Goal: Task Accomplishment & Management: Manage account settings

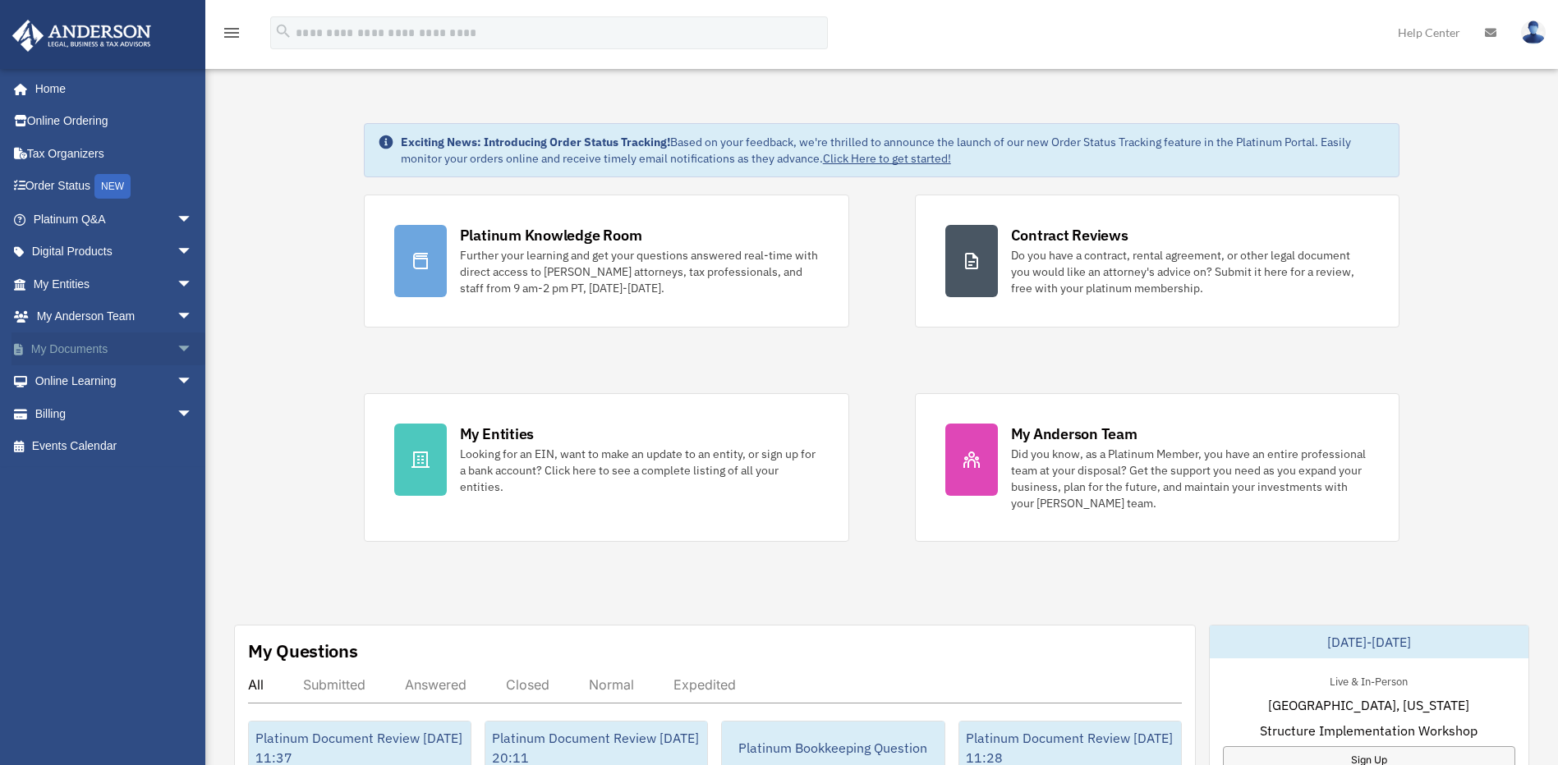
click at [177, 355] on span "arrow_drop_down" at bounding box center [193, 350] width 33 height 34
click at [126, 382] on link "Box" at bounding box center [120, 381] width 195 height 33
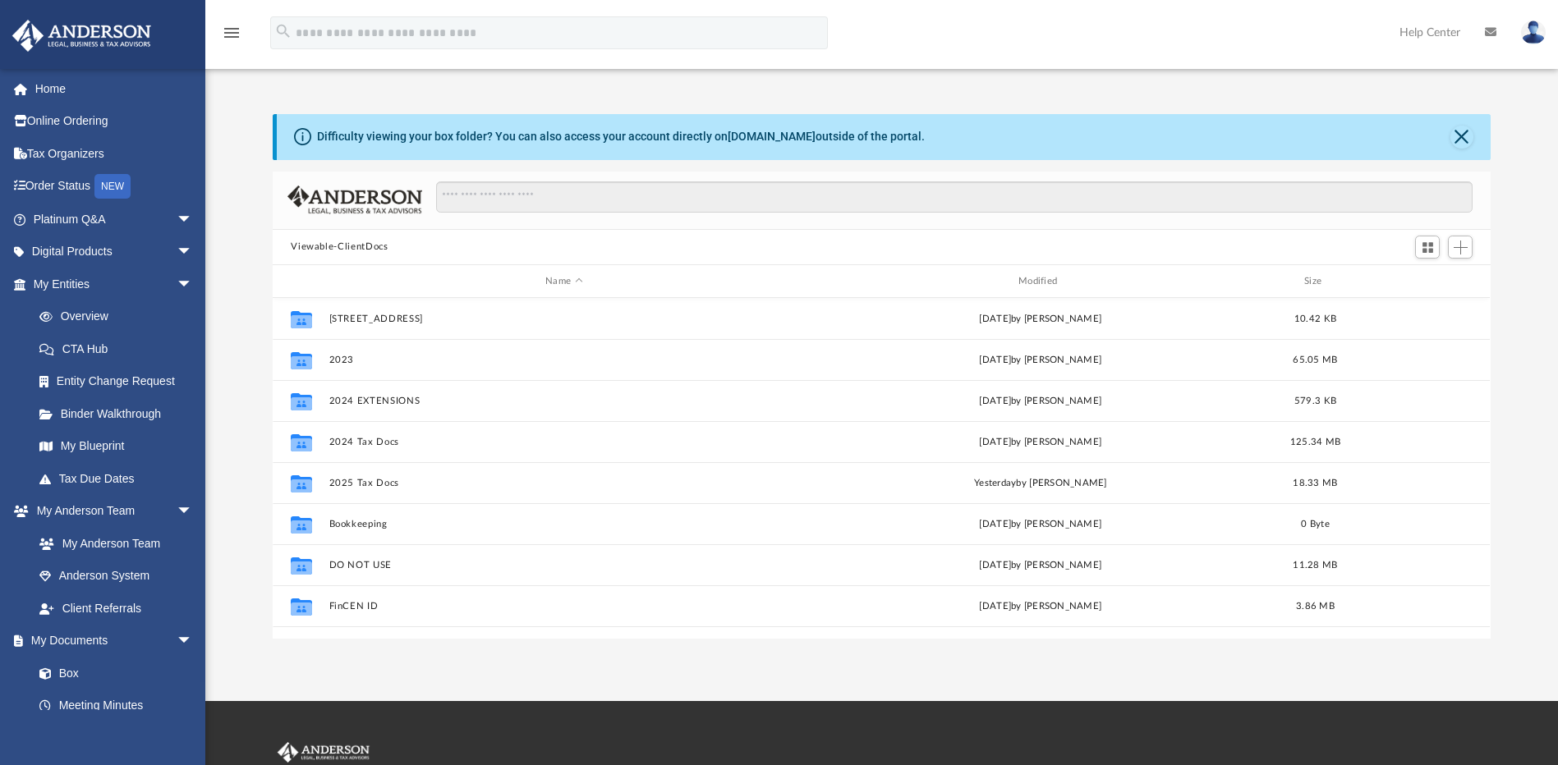
scroll to position [361, 1205]
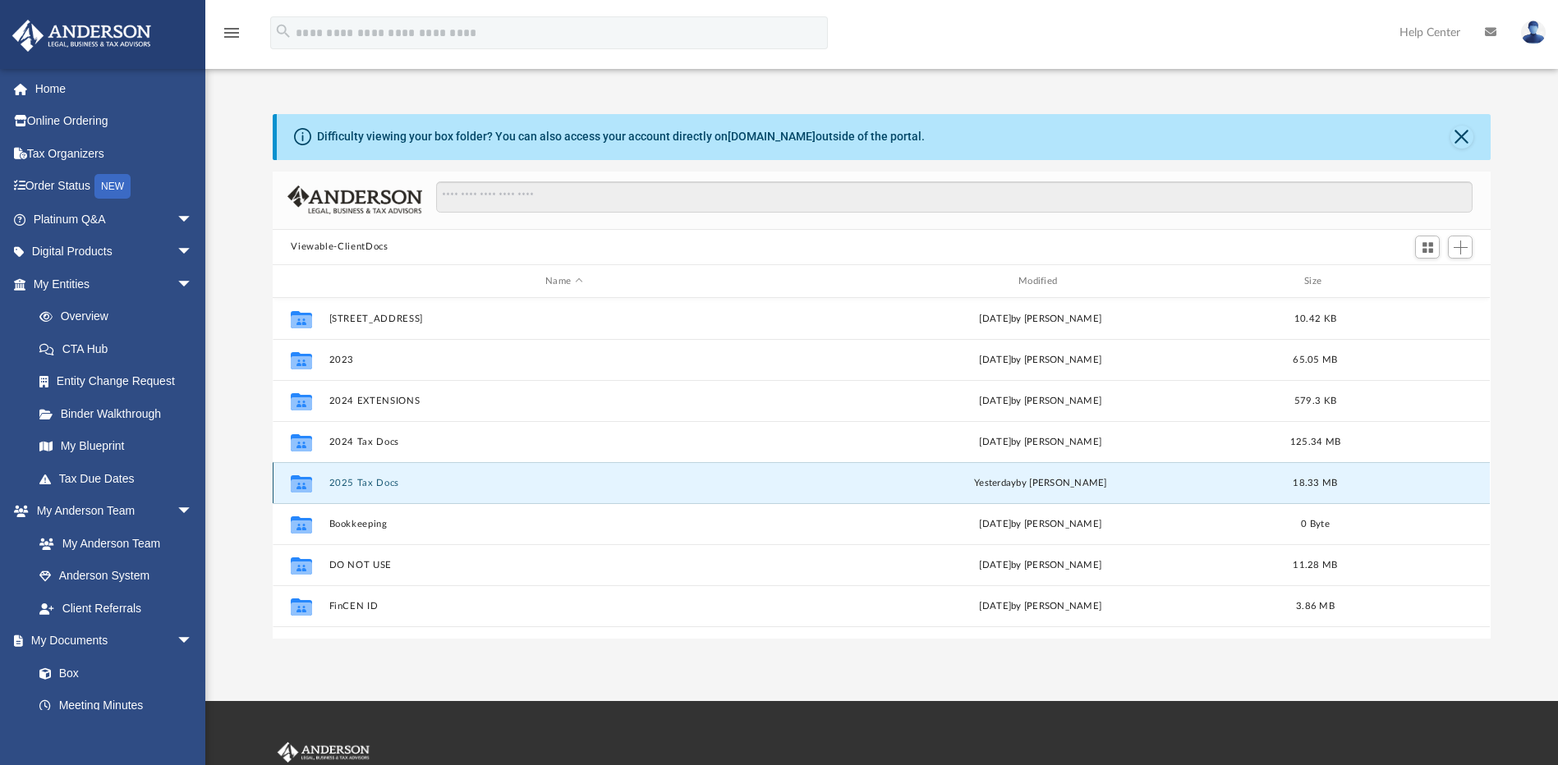
click at [383, 484] on button "2025 Tax Docs" at bounding box center [564, 483] width 470 height 11
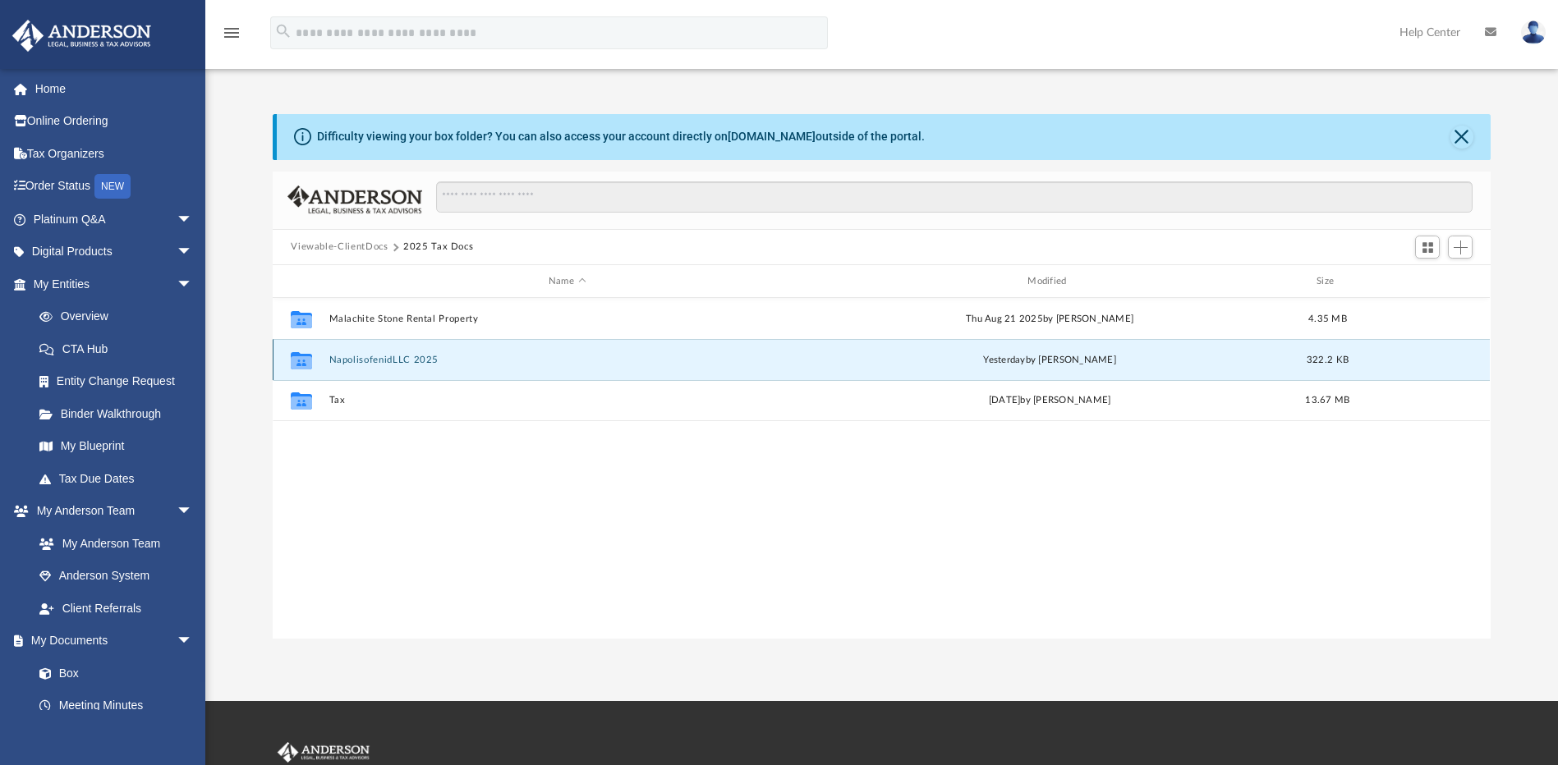
click at [411, 355] on button "NapolisofenidLLC 2025" at bounding box center [566, 360] width 475 height 11
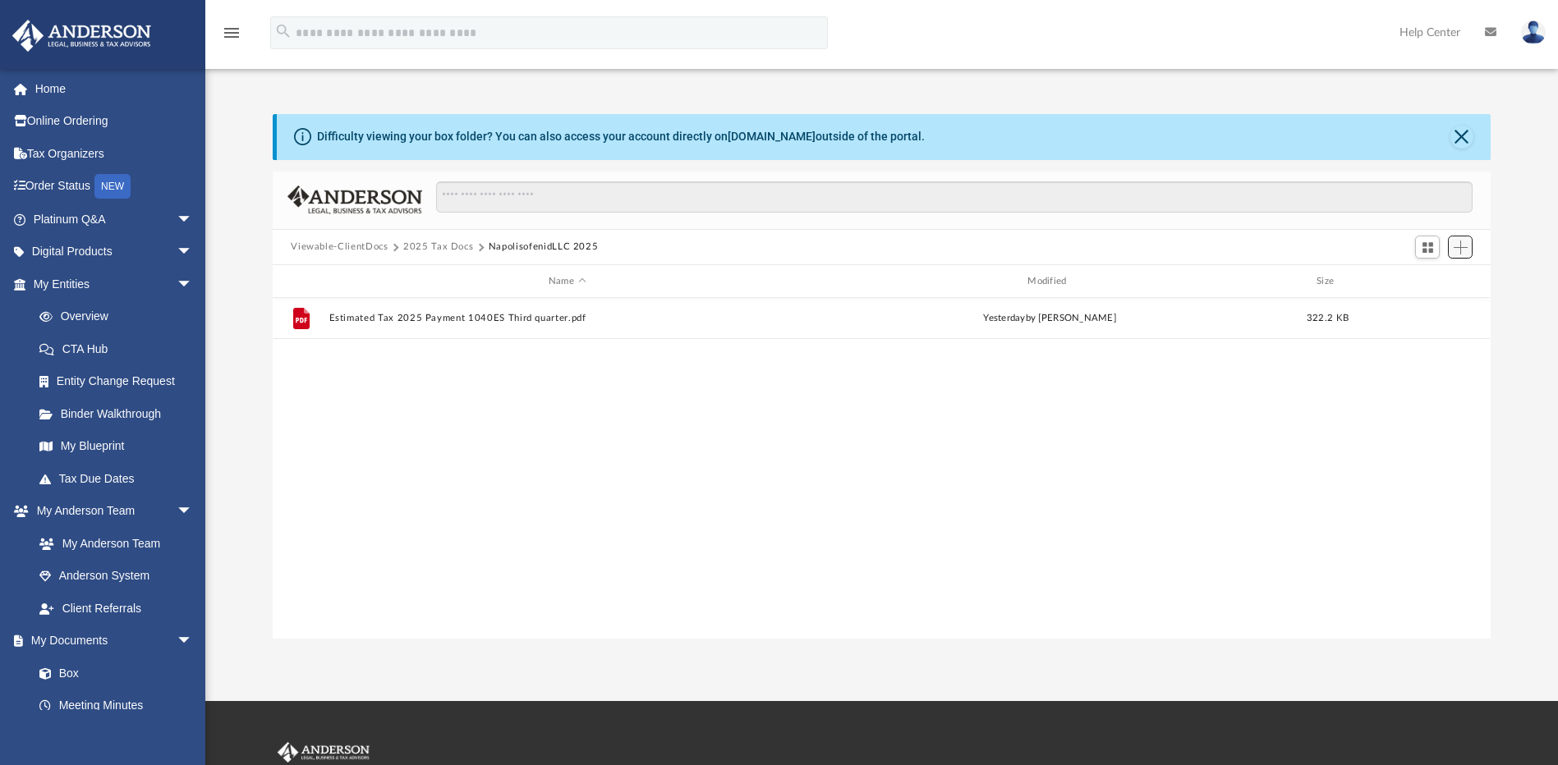
click at [1463, 253] on span "Add" at bounding box center [1460, 248] width 14 height 14
click at [1427, 280] on li "Upload" at bounding box center [1437, 280] width 53 height 17
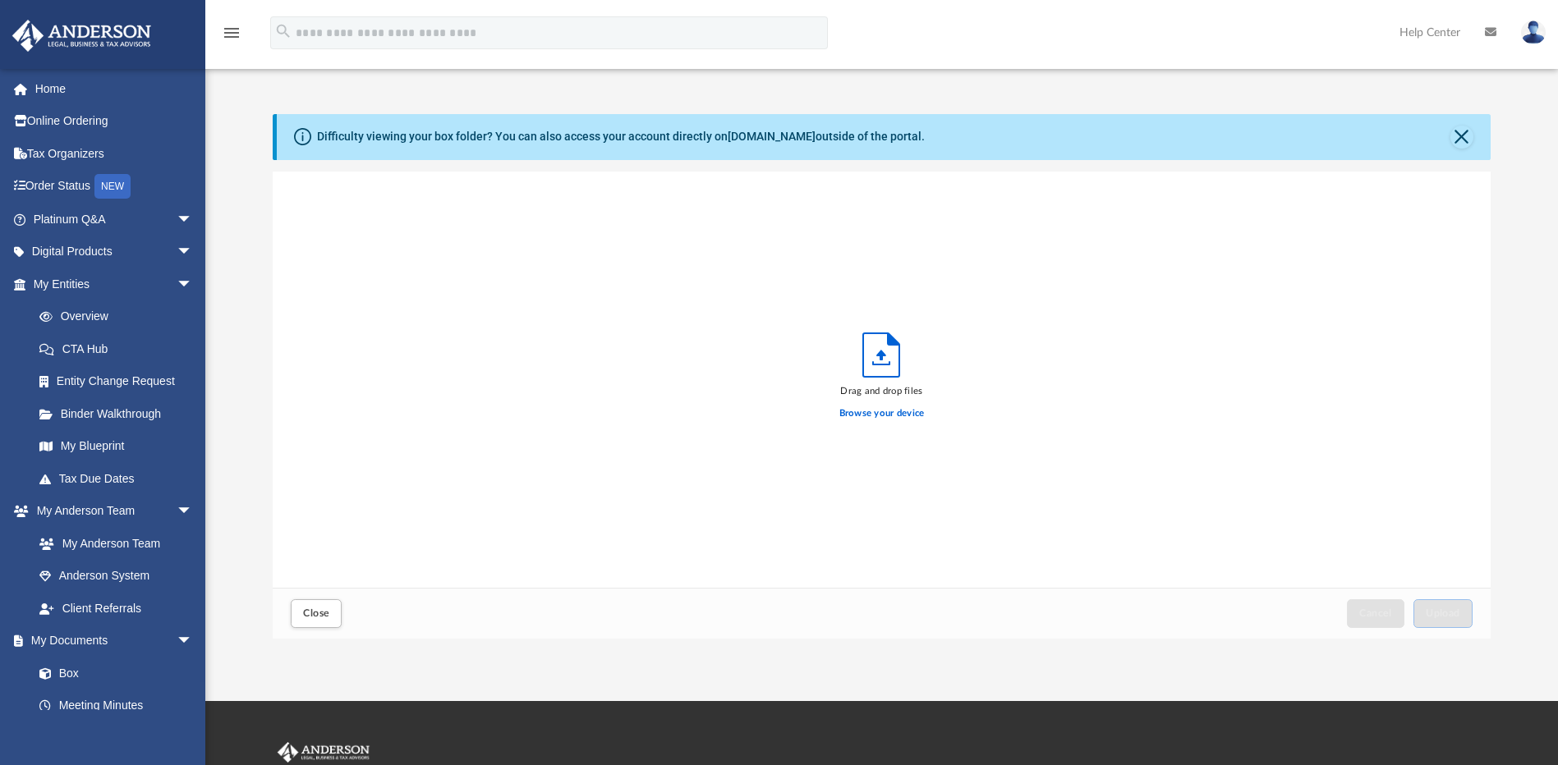
scroll to position [404, 1205]
click at [885, 414] on label "Browse your device" at bounding box center [881, 413] width 85 height 15
click at [0, 0] on input "Browse your device" at bounding box center [0, 0] width 0 height 0
click at [1468, 227] on button "Cancel this upload" at bounding box center [1467, 234] width 20 height 20
click at [1462, 188] on button "Cancel this upload" at bounding box center [1467, 193] width 20 height 20
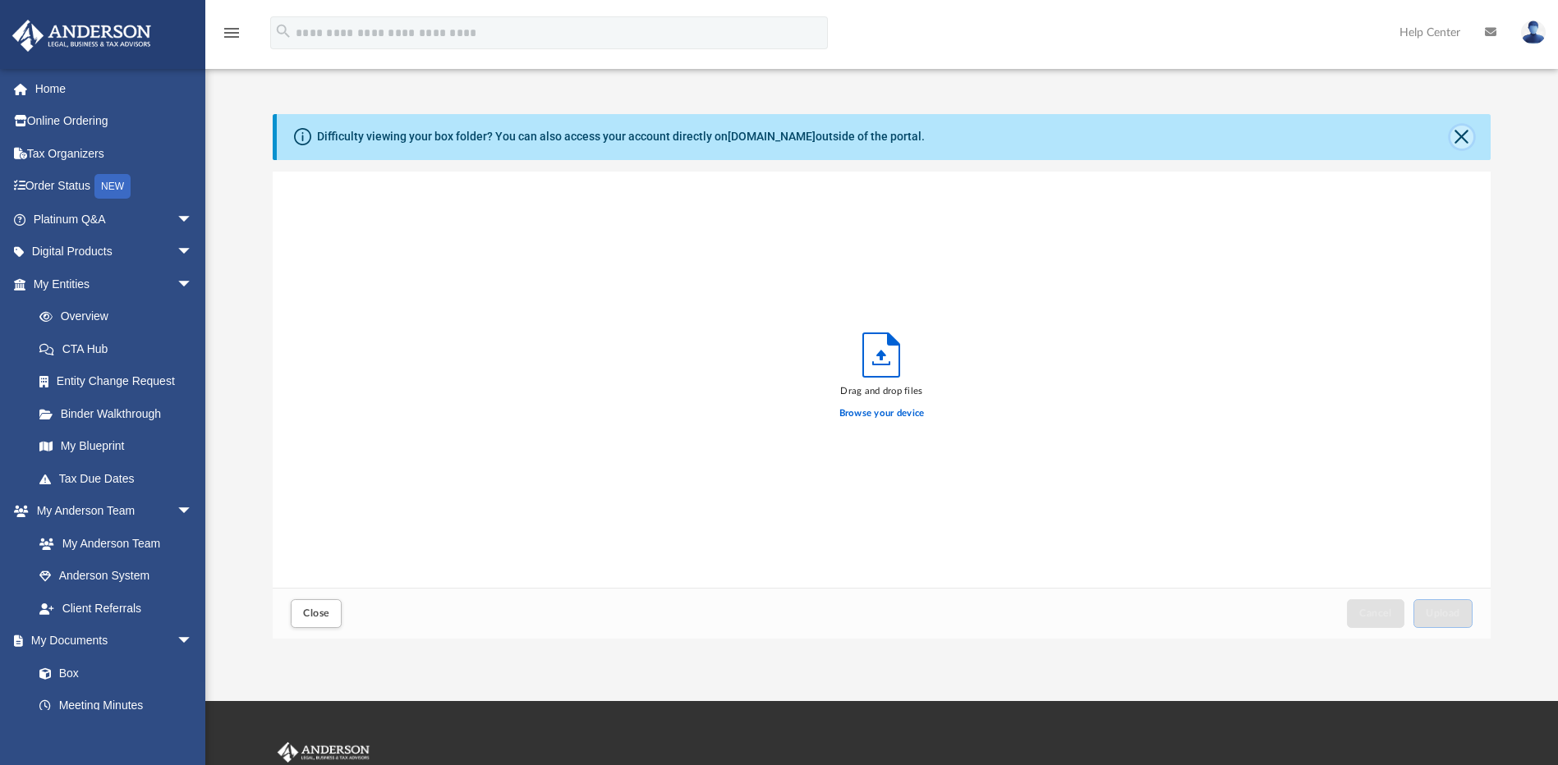
click at [1465, 133] on button "Close" at bounding box center [1461, 137] width 23 height 23
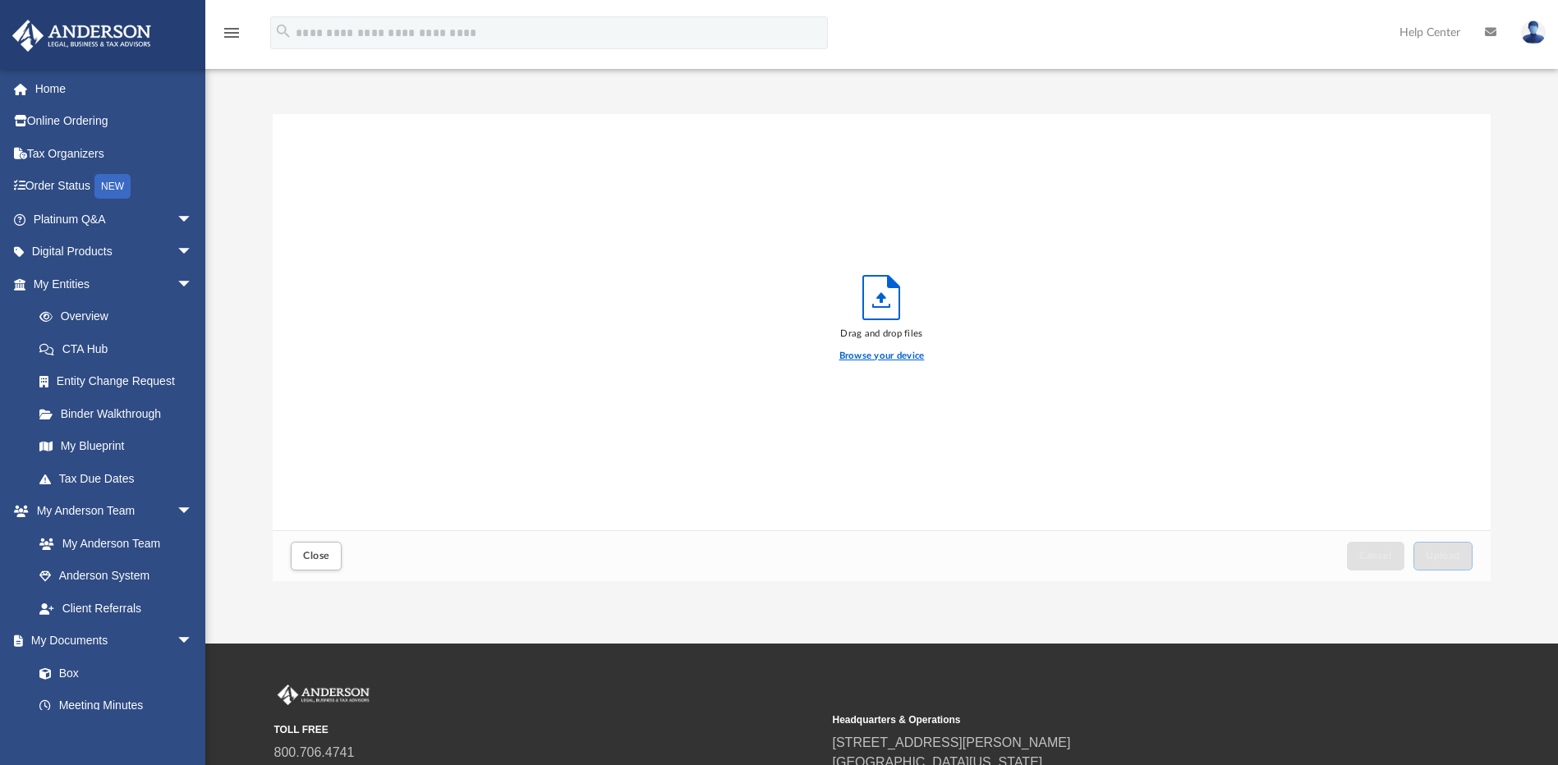
click at [876, 355] on label "Browse your device" at bounding box center [881, 356] width 85 height 15
click at [0, 0] on input "Browse your device" at bounding box center [0, 0] width 0 height 0
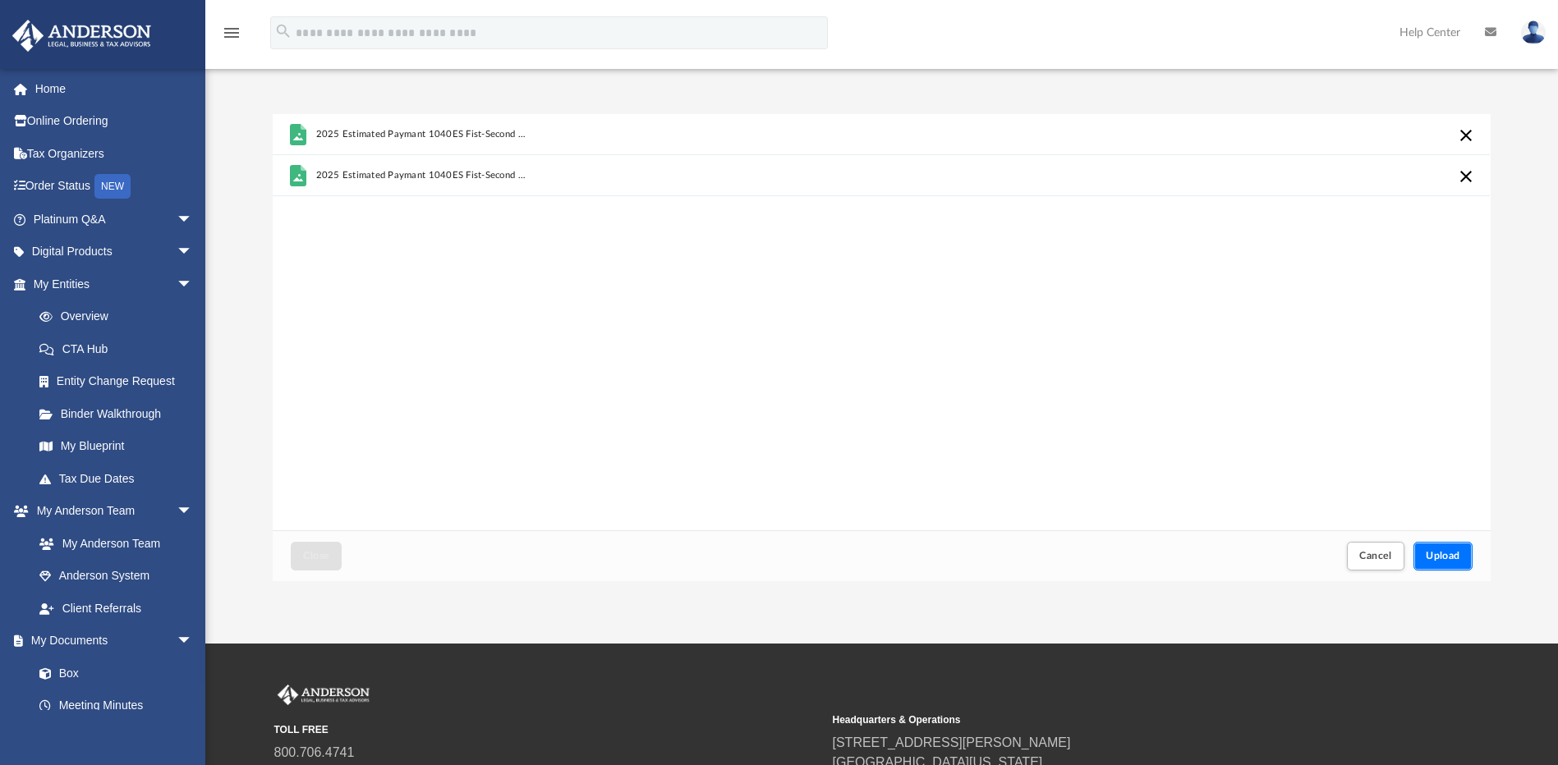
click at [1461, 558] on button "Upload" at bounding box center [1442, 556] width 59 height 29
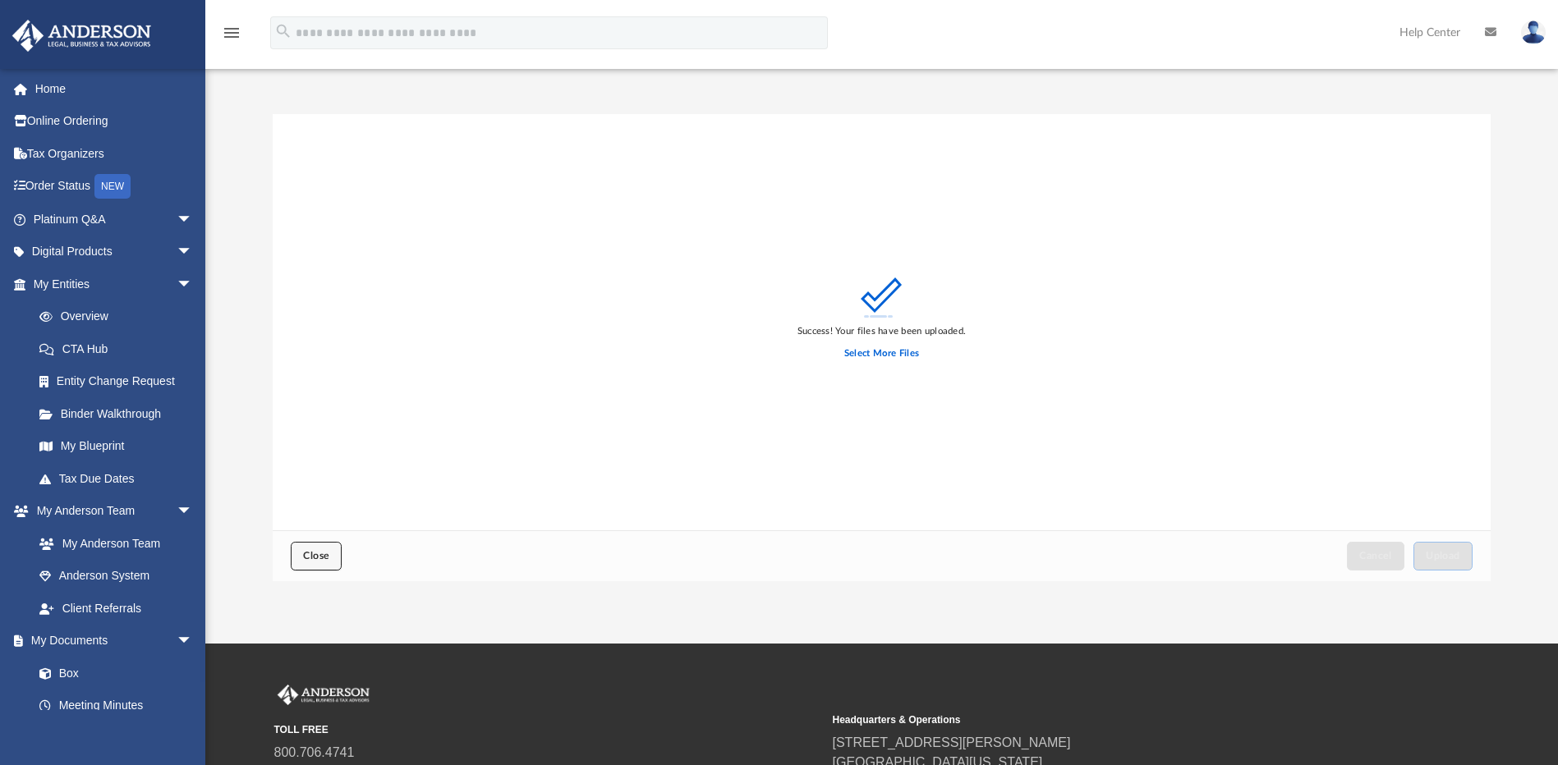
click at [315, 559] on span "Close" at bounding box center [316, 556] width 26 height 10
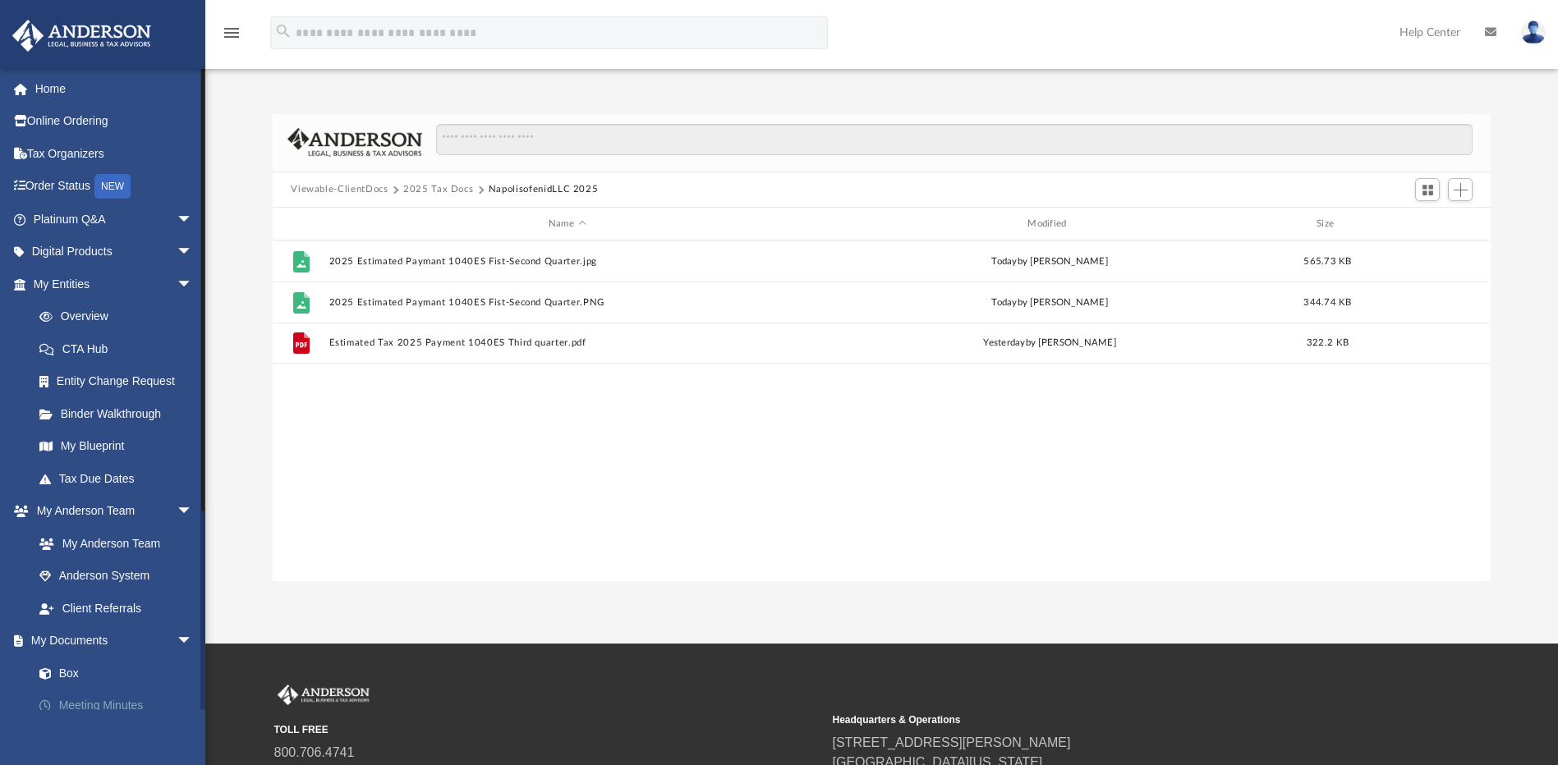
click at [134, 703] on link "Meeting Minutes" at bounding box center [120, 706] width 195 height 33
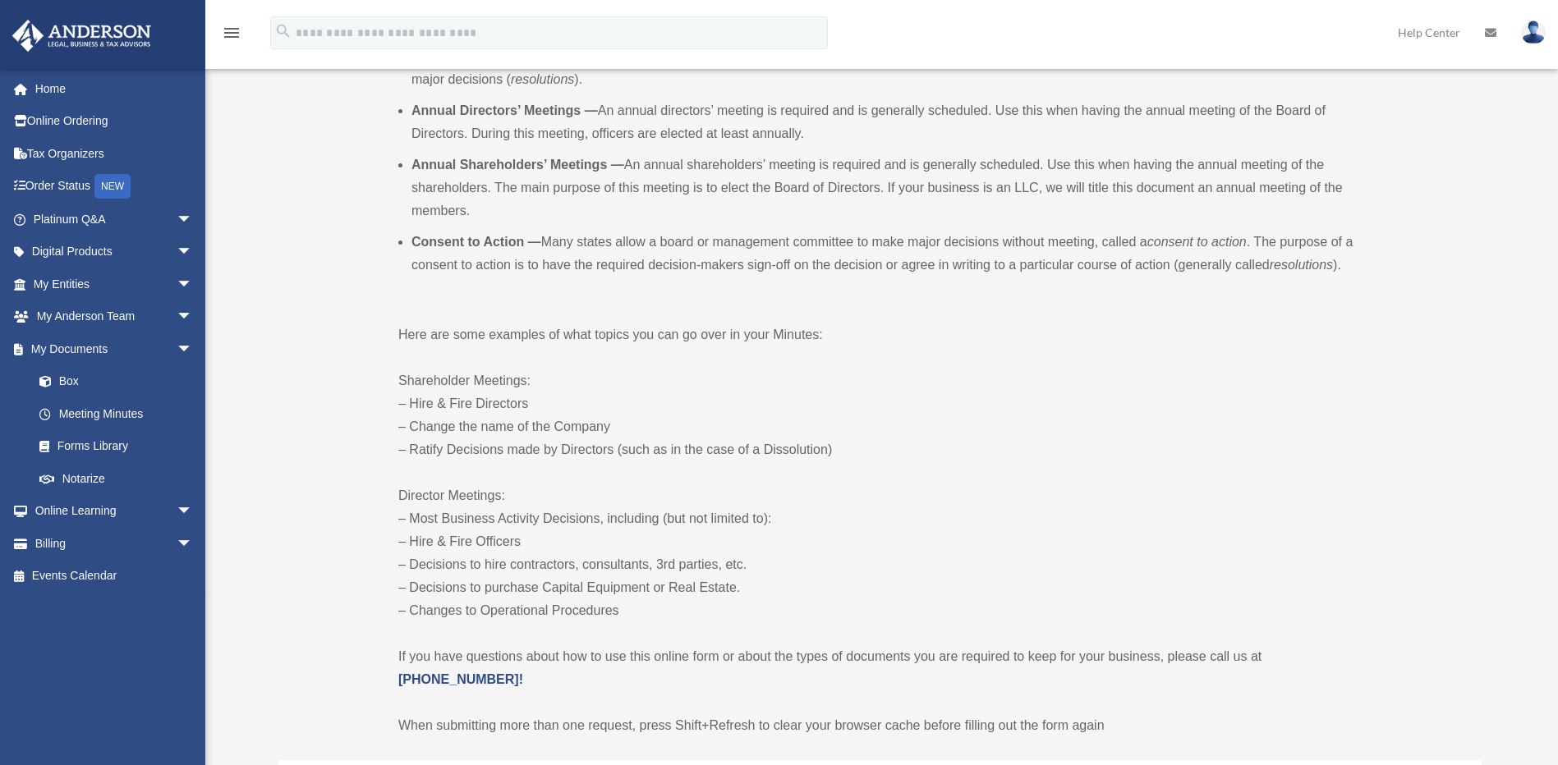
scroll to position [575, 0]
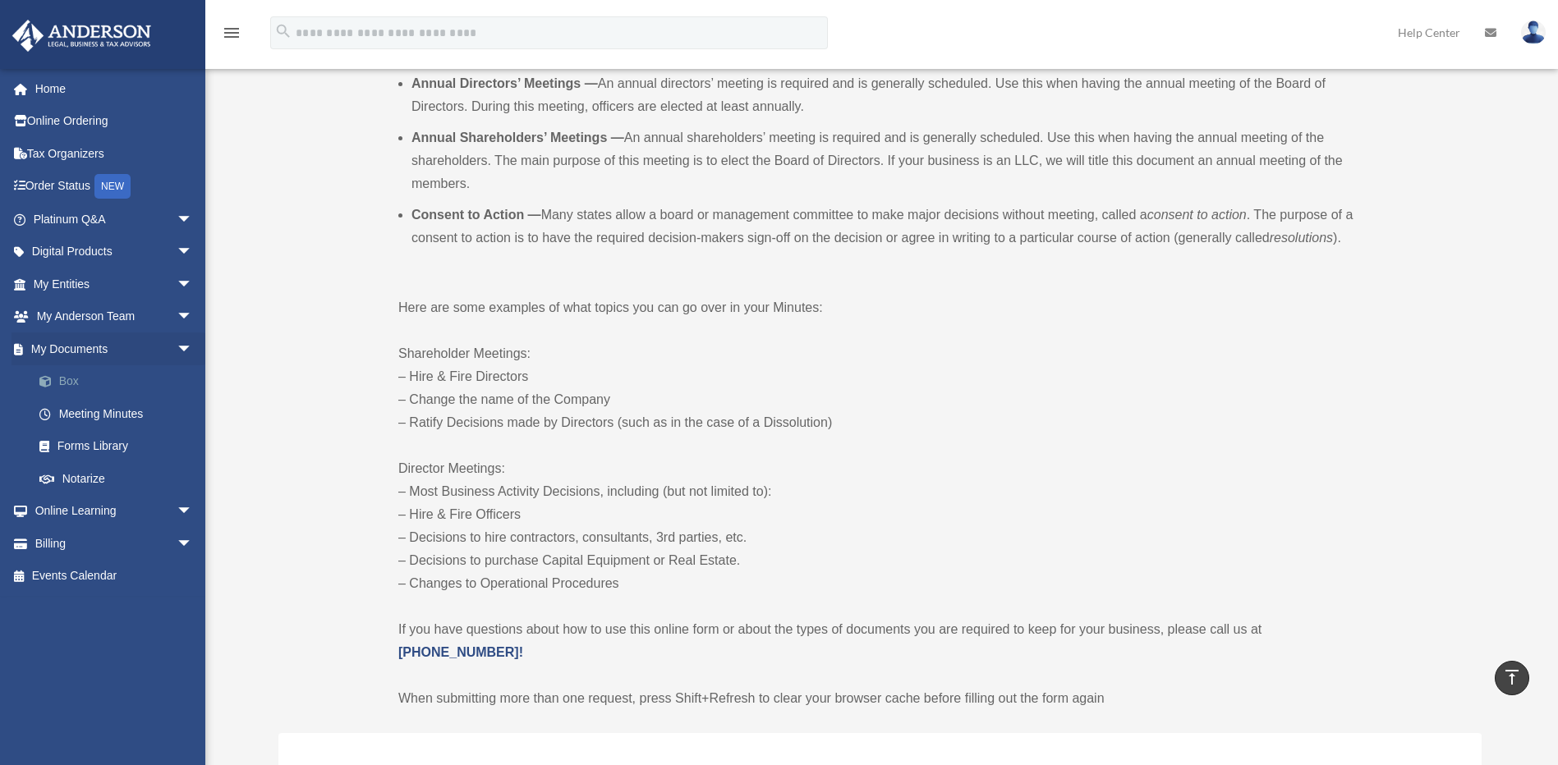
click at [119, 373] on link "Box" at bounding box center [120, 381] width 195 height 33
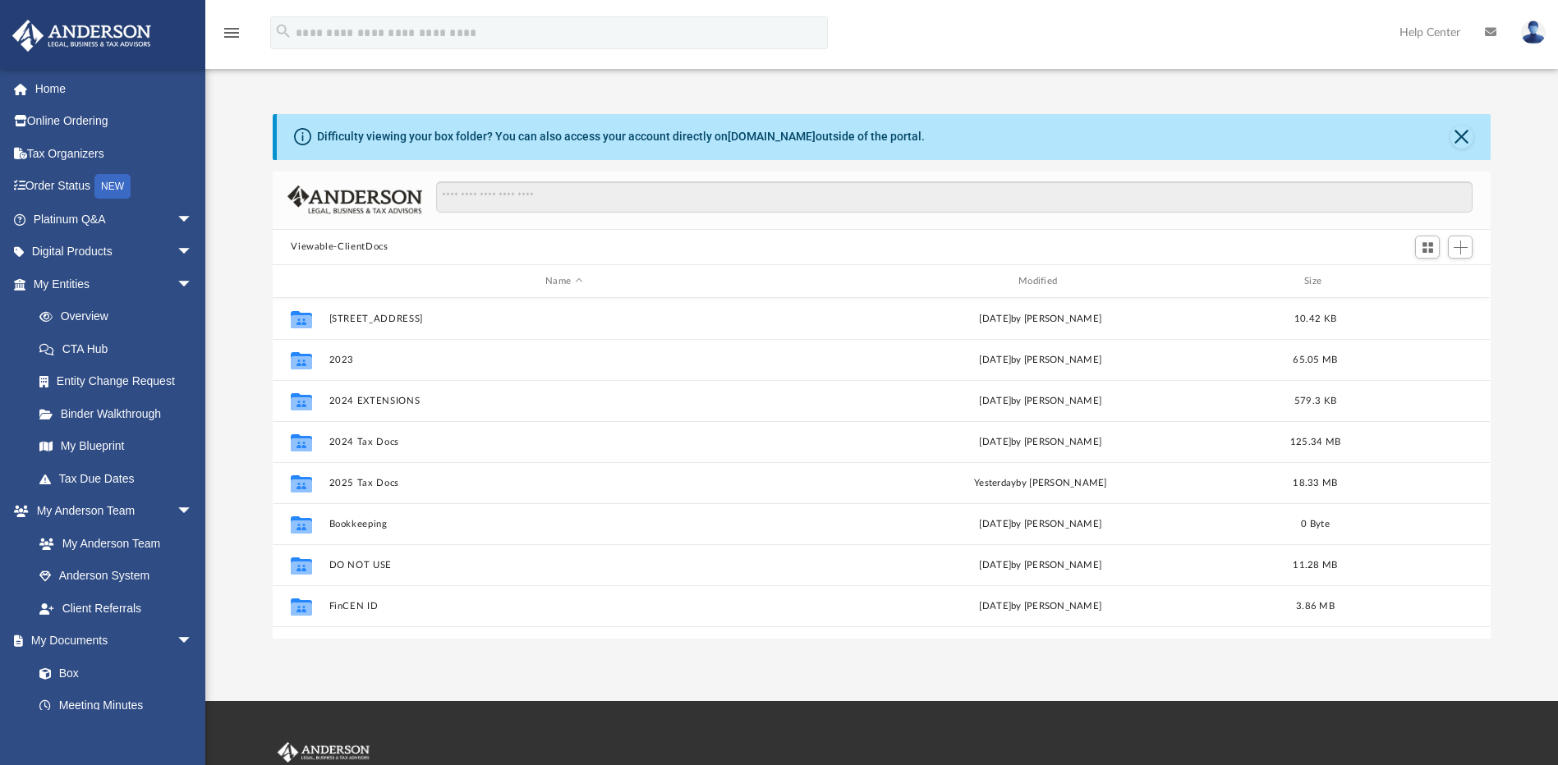
scroll to position [361, 1205]
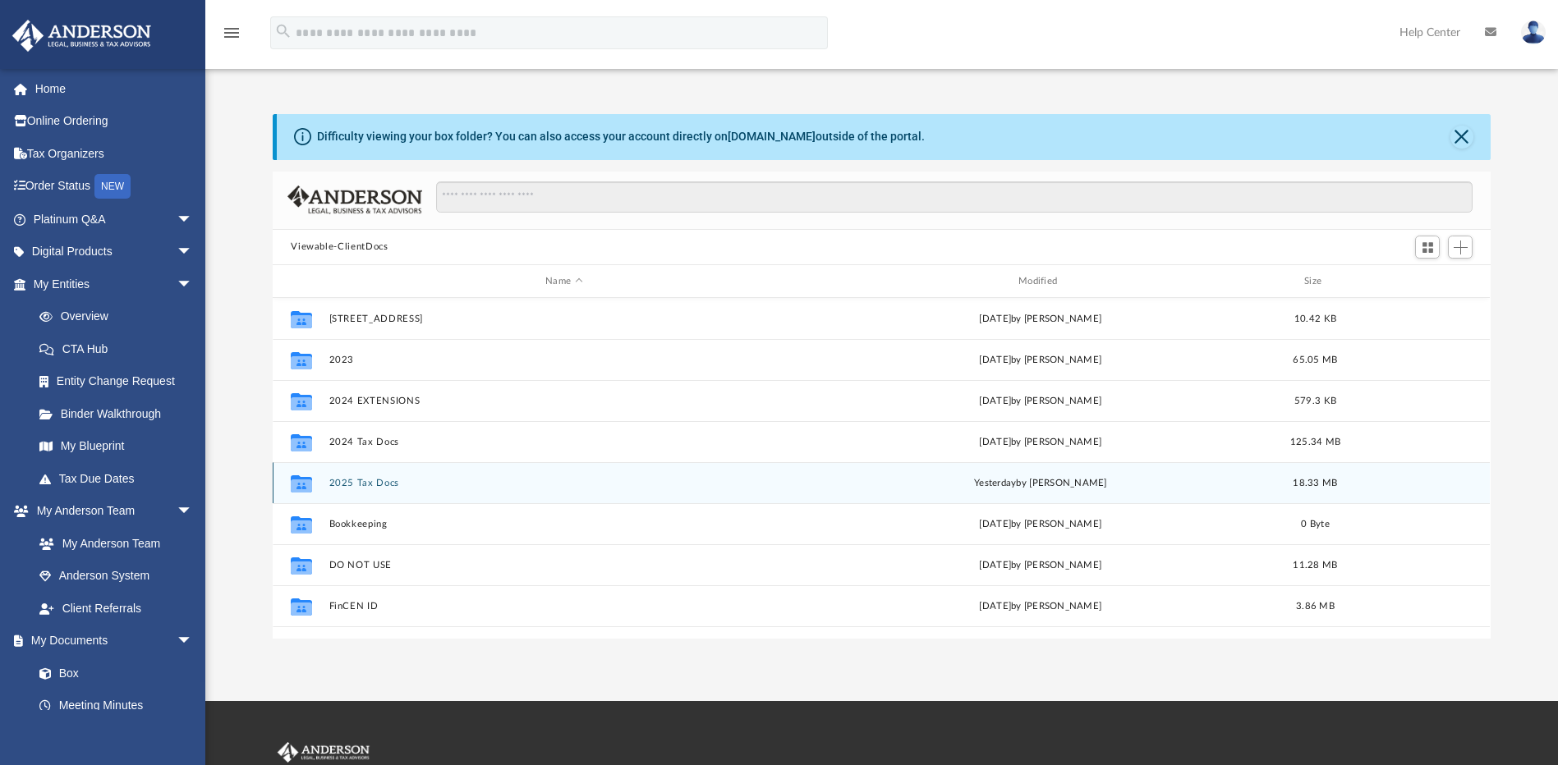
click at [360, 480] on button "2025 Tax Docs" at bounding box center [564, 483] width 470 height 11
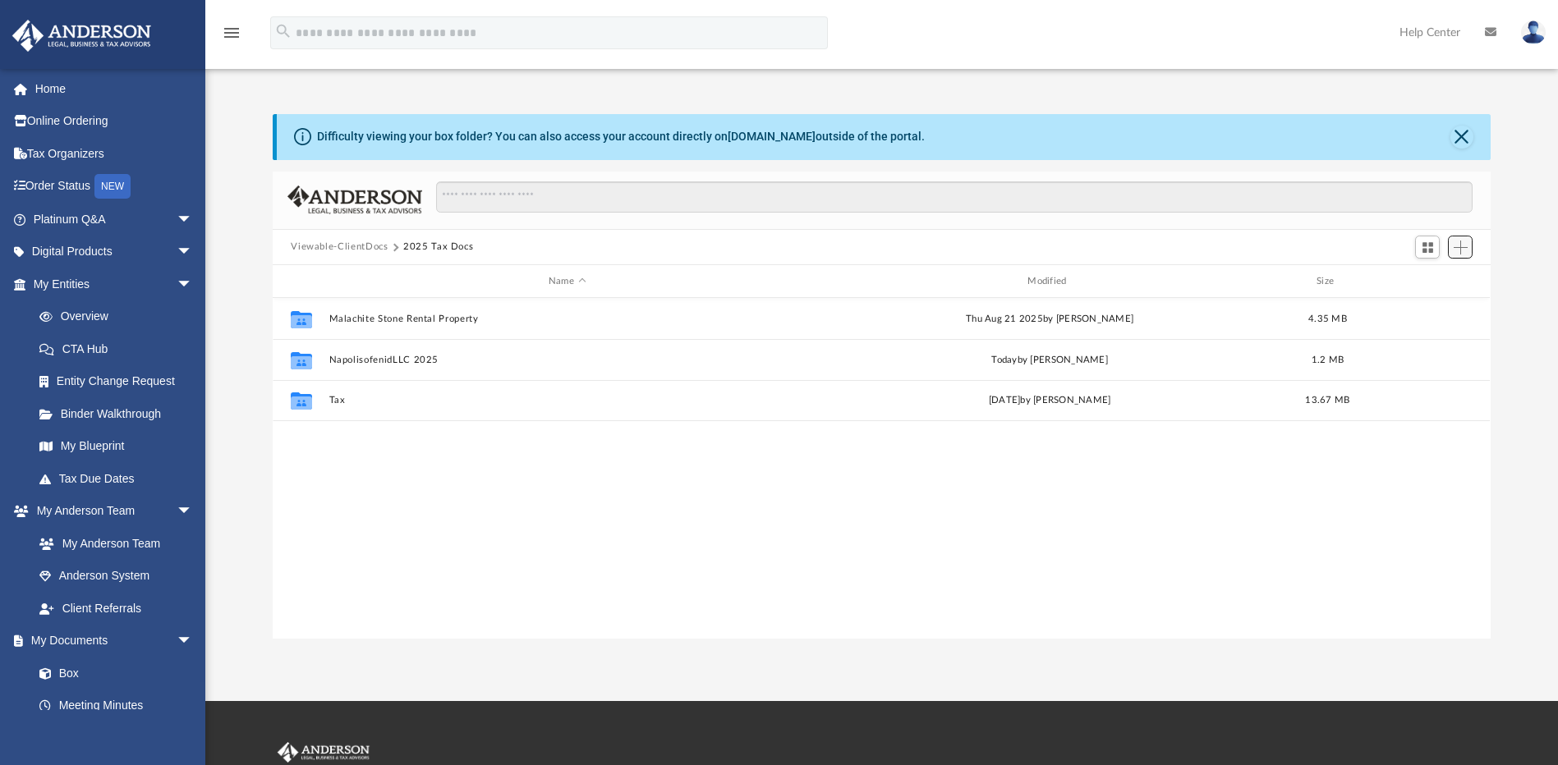
click at [1463, 250] on span "Add" at bounding box center [1460, 248] width 14 height 14
click at [1440, 302] on li "New Folder" at bounding box center [1437, 305] width 53 height 17
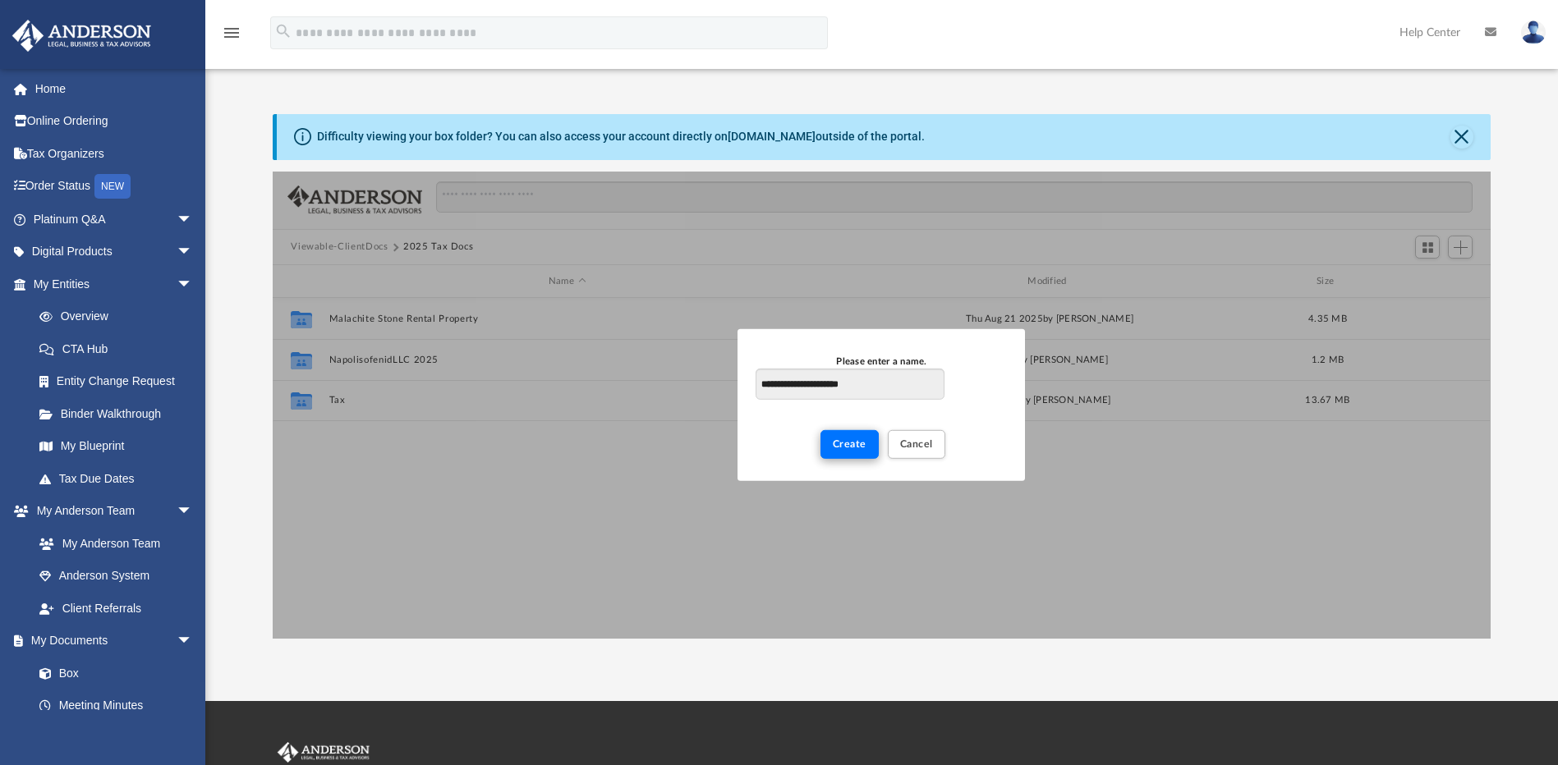
type input "**********"
click at [835, 439] on span "Create" at bounding box center [850, 444] width 34 height 10
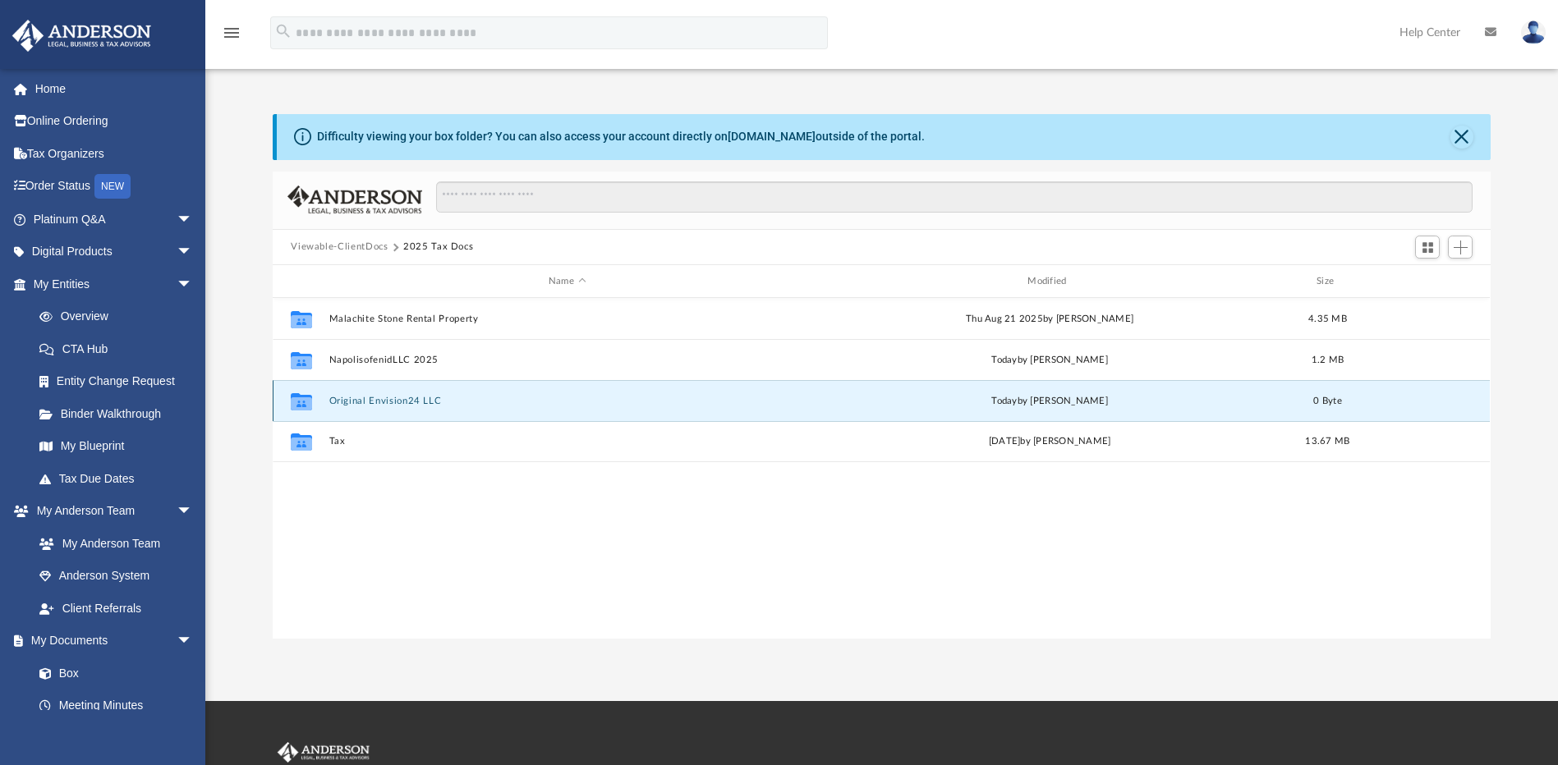
click at [375, 399] on button "Original Envision24 LLC" at bounding box center [566, 401] width 475 height 11
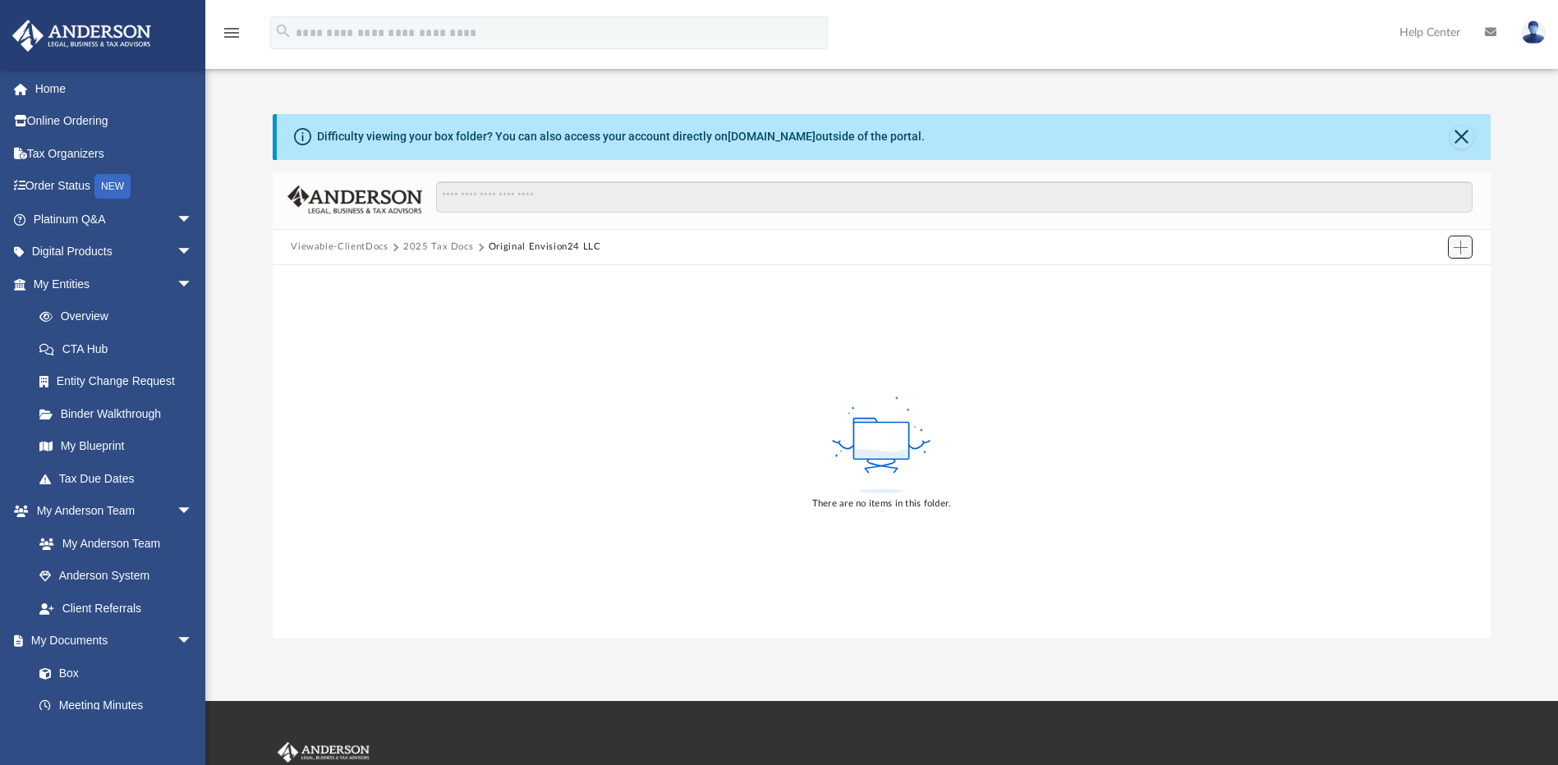
click at [1453, 250] on span "Add" at bounding box center [1460, 248] width 14 height 14
click at [1440, 283] on li "Upload" at bounding box center [1437, 280] width 53 height 17
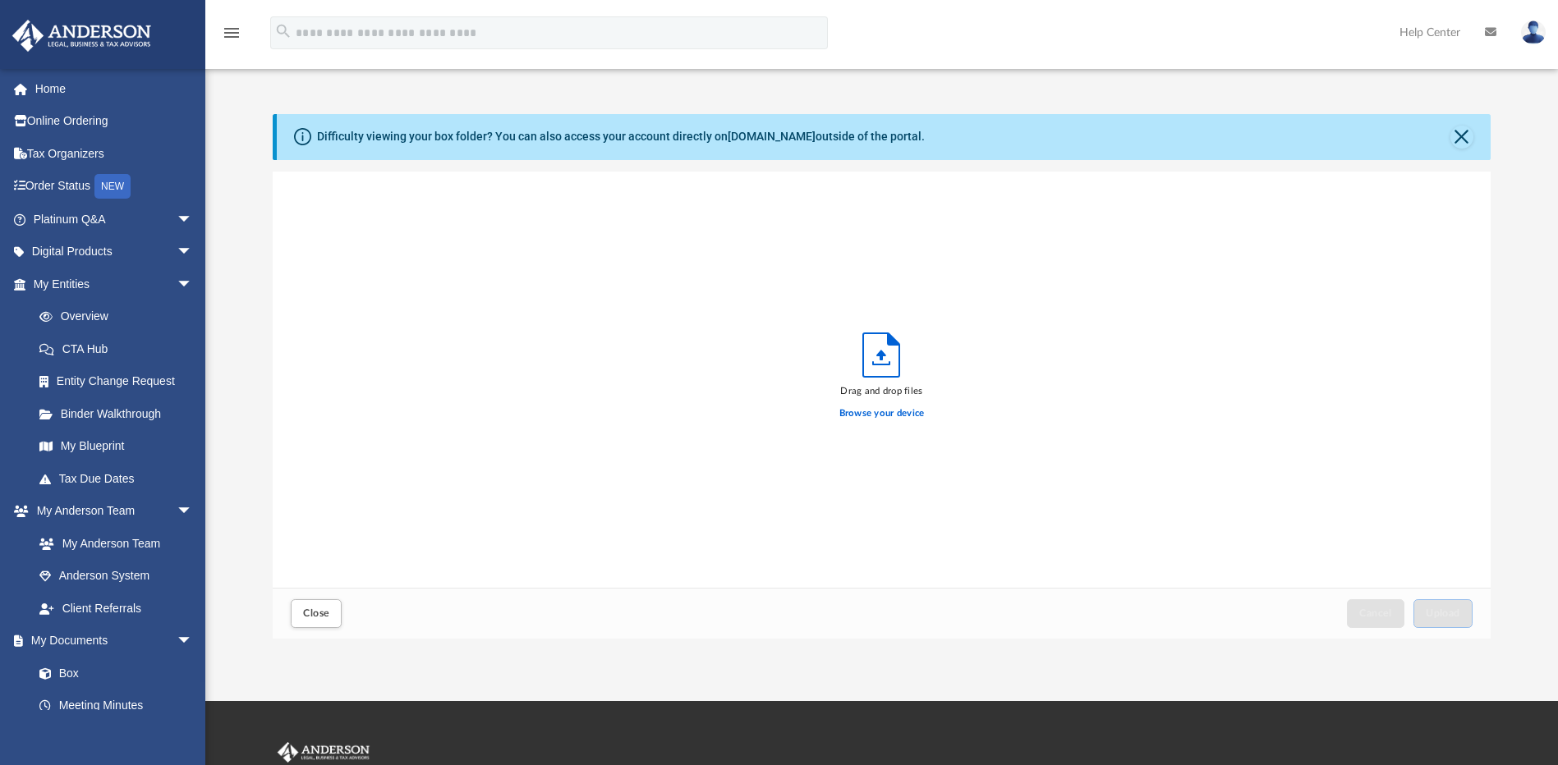
scroll to position [404, 1205]
click at [863, 410] on label "Browse your device" at bounding box center [881, 413] width 85 height 15
click at [0, 0] on input "Browse your device" at bounding box center [0, 0] width 0 height 0
click at [870, 411] on label "Browse your device" at bounding box center [881, 413] width 85 height 15
click at [0, 0] on input "Browse your device" at bounding box center [0, 0] width 0 height 0
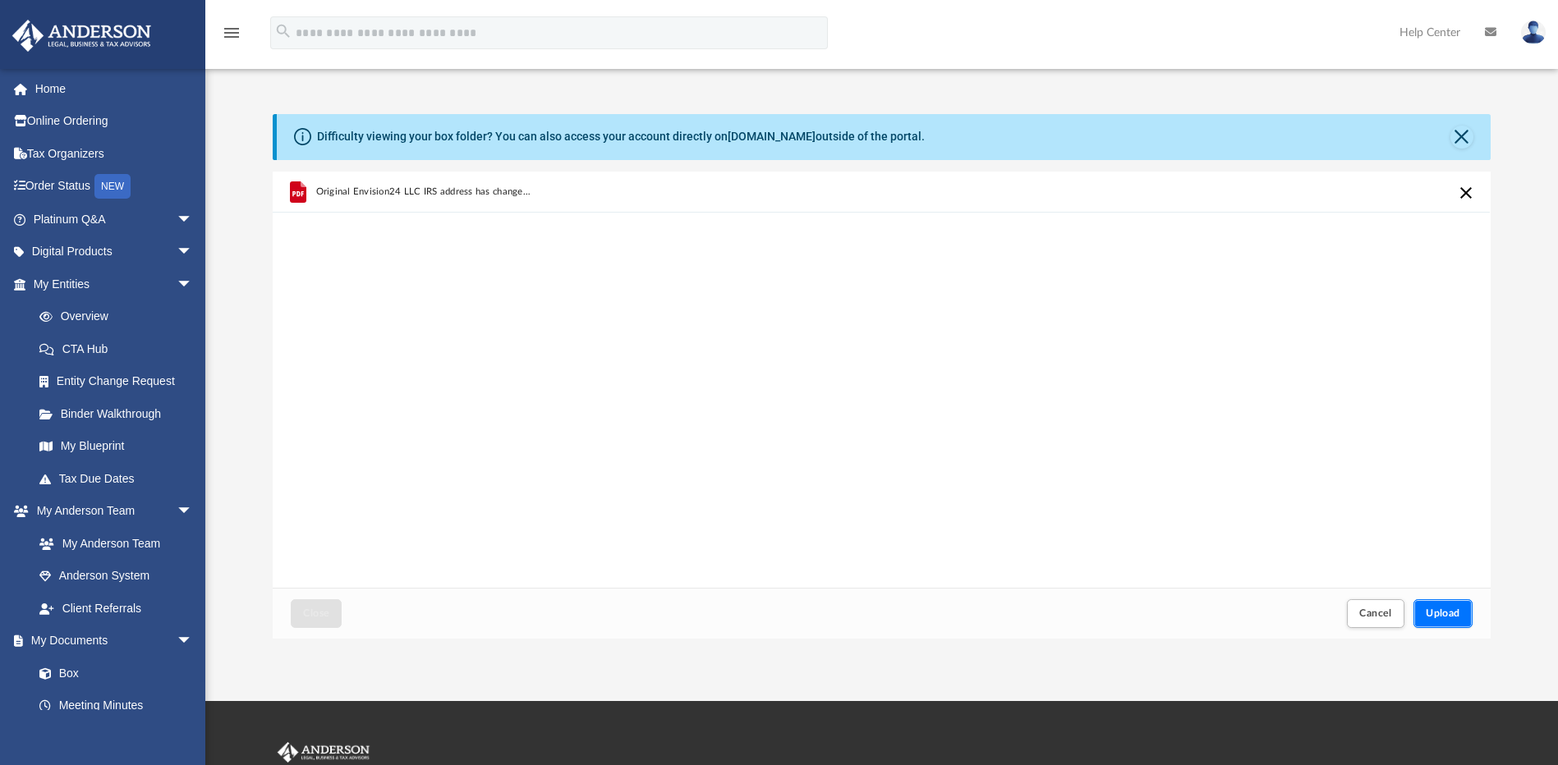
click at [1452, 614] on span "Upload" at bounding box center [1443, 613] width 34 height 10
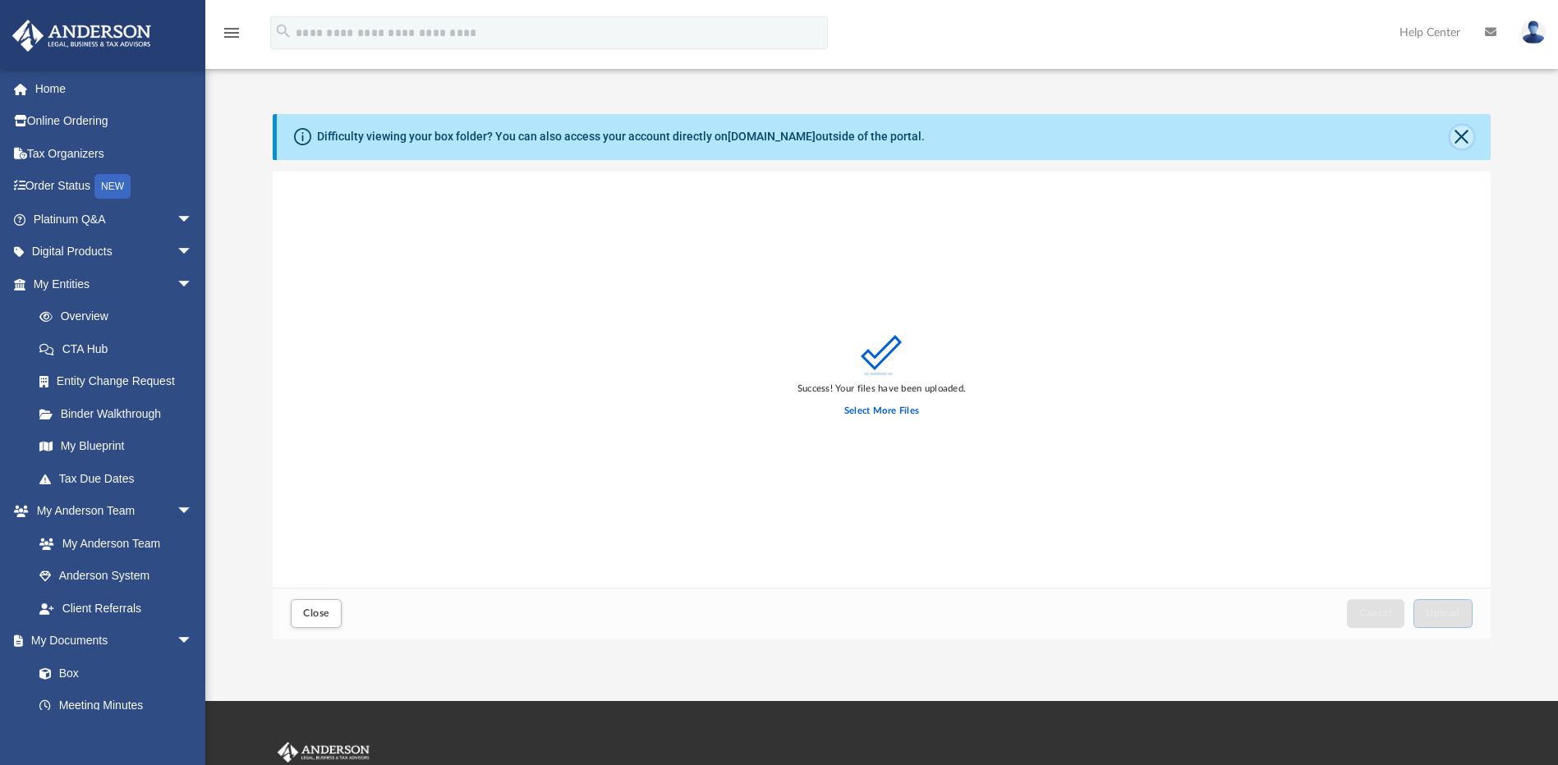
click at [1467, 140] on button "Close" at bounding box center [1461, 137] width 23 height 23
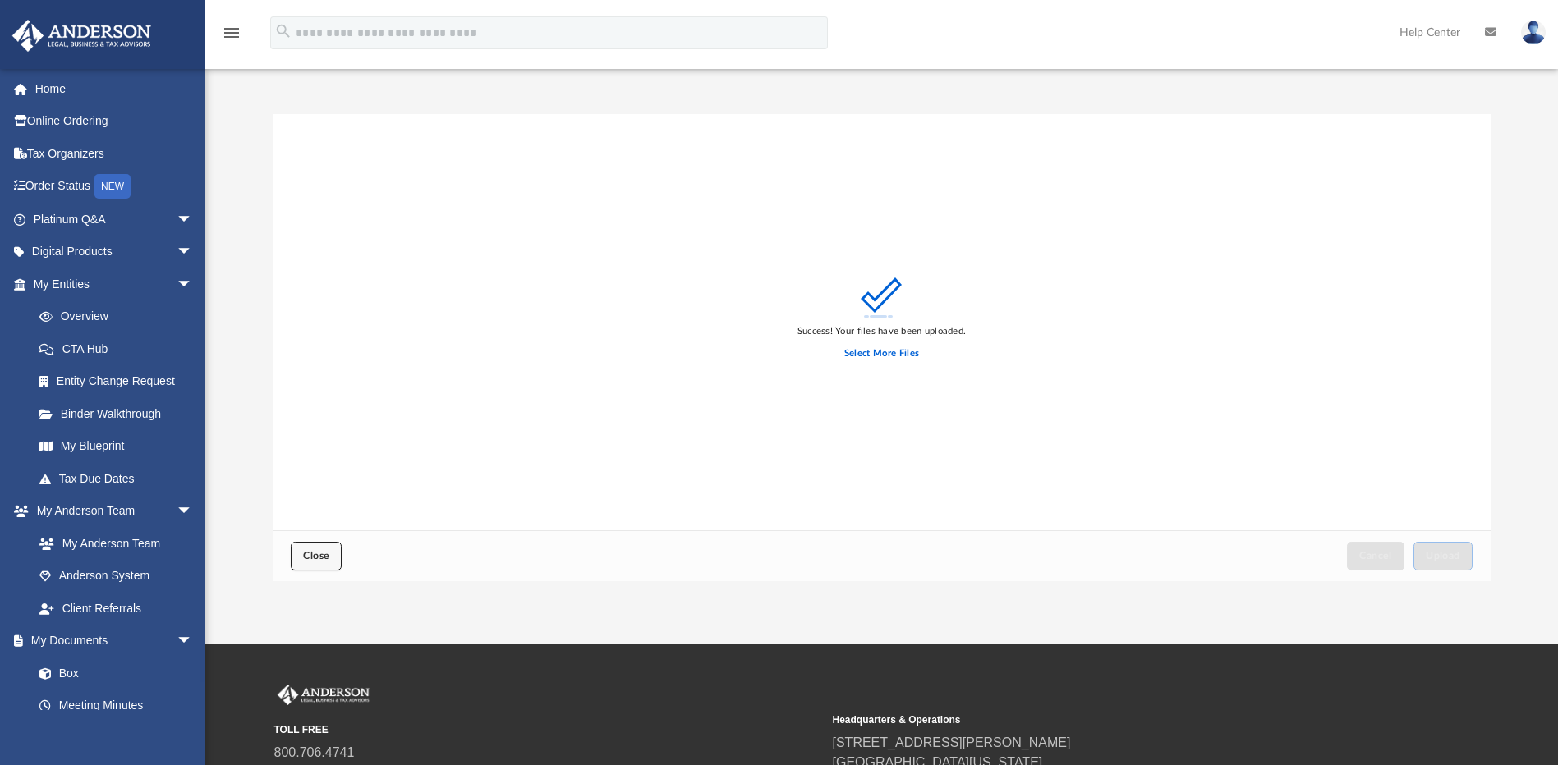
click at [307, 567] on button "Close" at bounding box center [316, 556] width 51 height 29
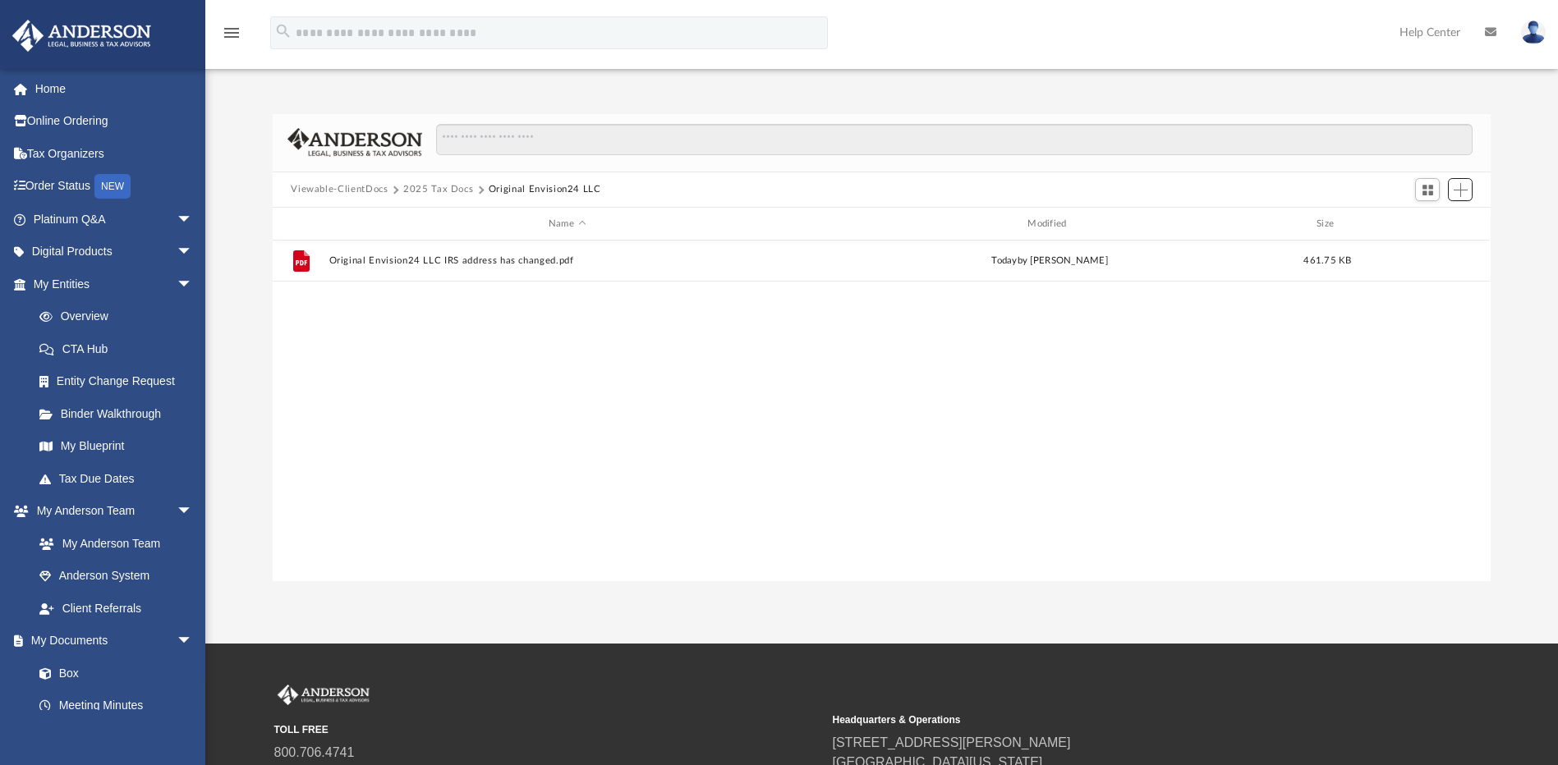
scroll to position [361, 1205]
click at [109, 694] on link "Meeting Minutes" at bounding box center [120, 706] width 195 height 33
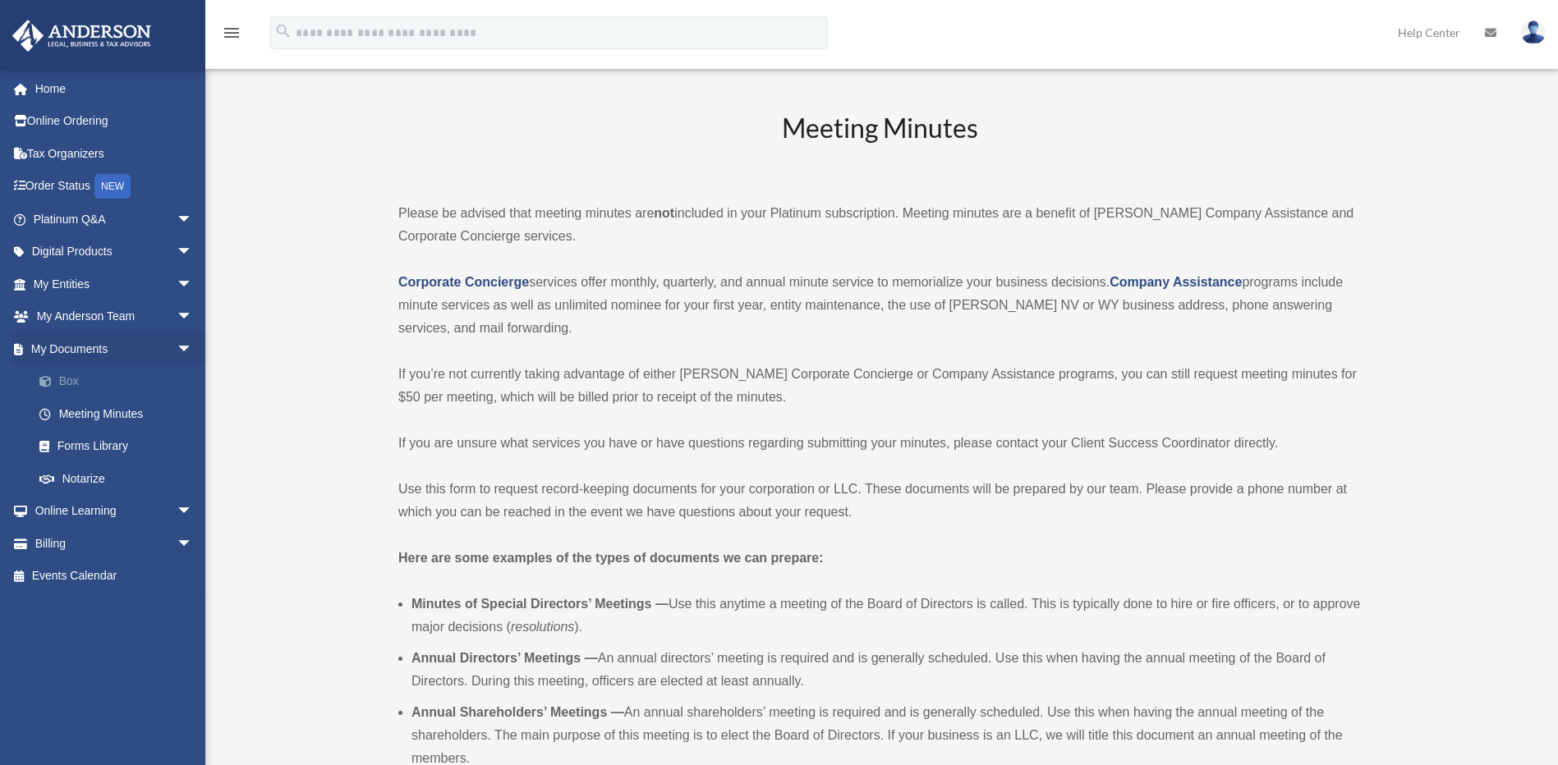
click at [114, 378] on link "Box" at bounding box center [120, 381] width 195 height 33
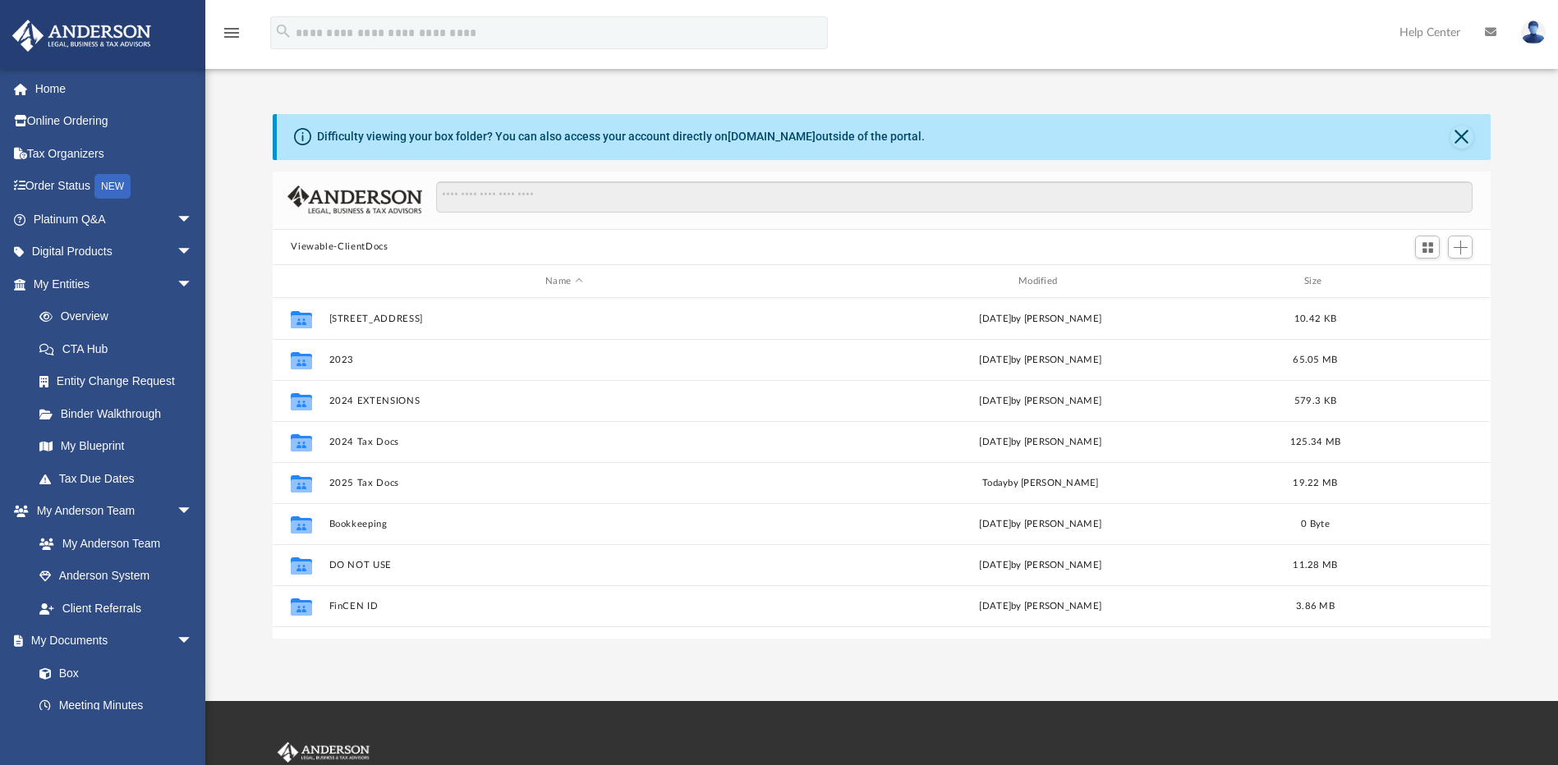
scroll to position [361, 1205]
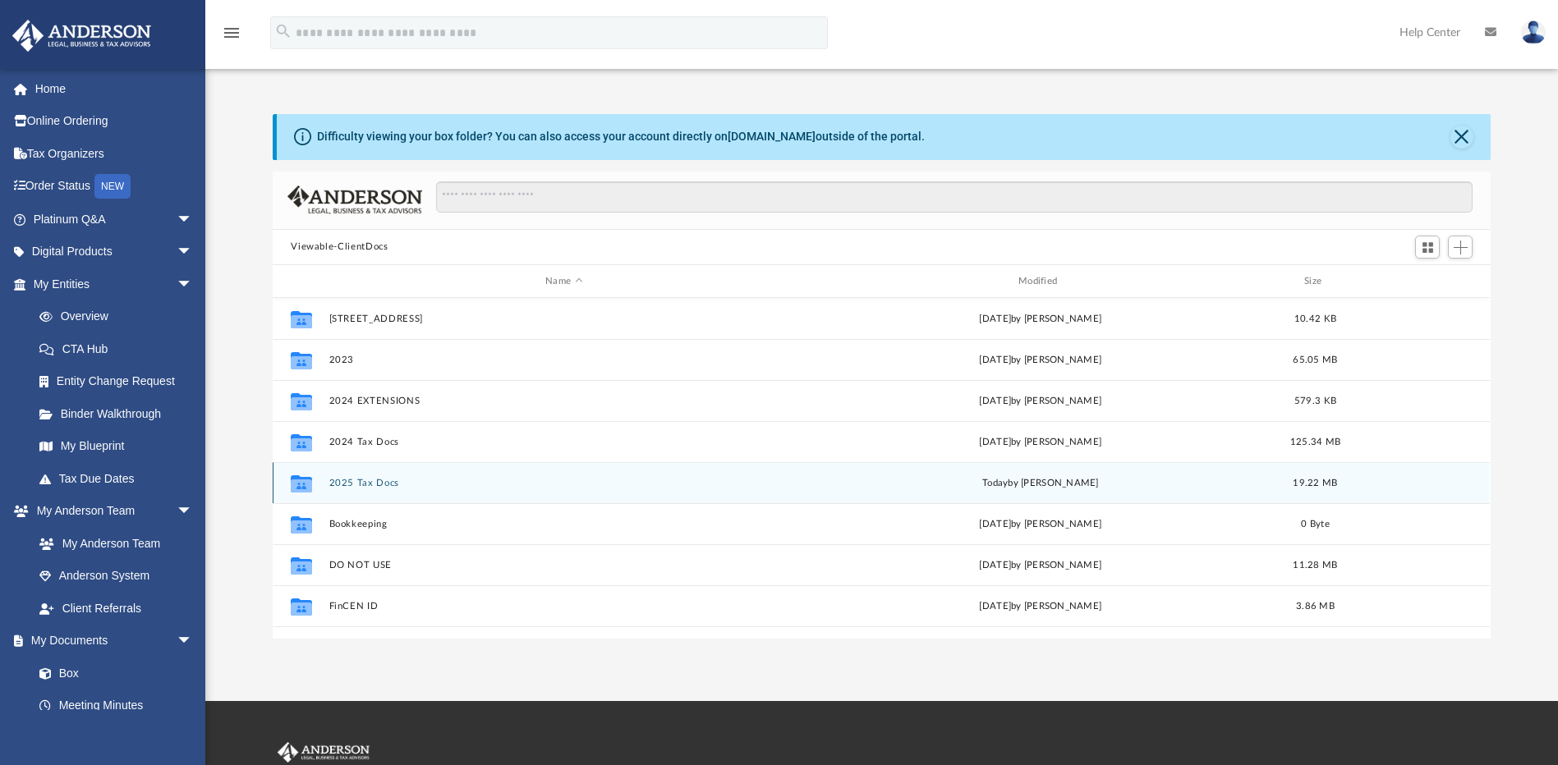
click at [333, 481] on button "2025 Tax Docs" at bounding box center [564, 483] width 470 height 11
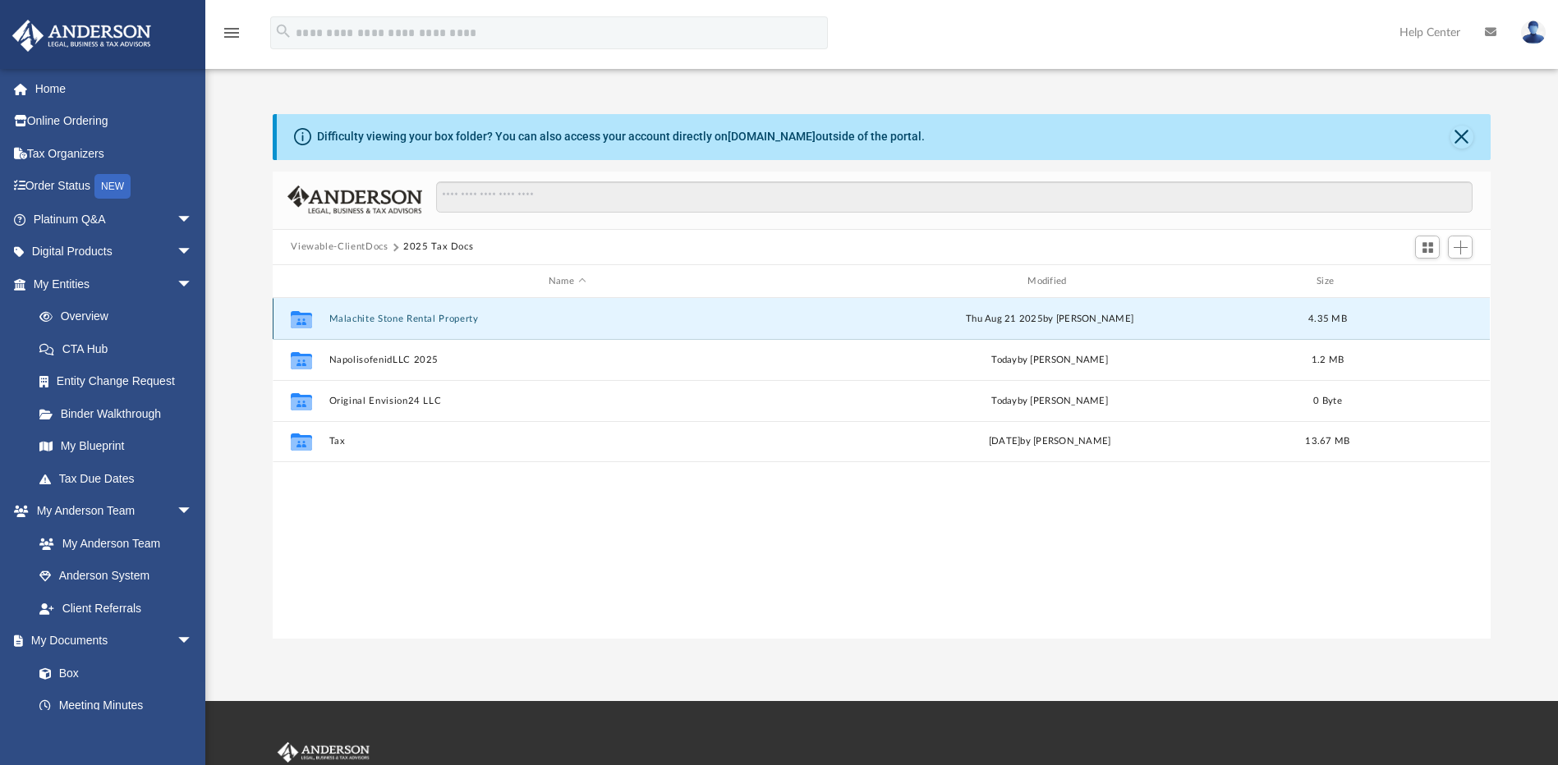
click at [383, 315] on button "Malachite Stone Rental Property" at bounding box center [566, 319] width 475 height 11
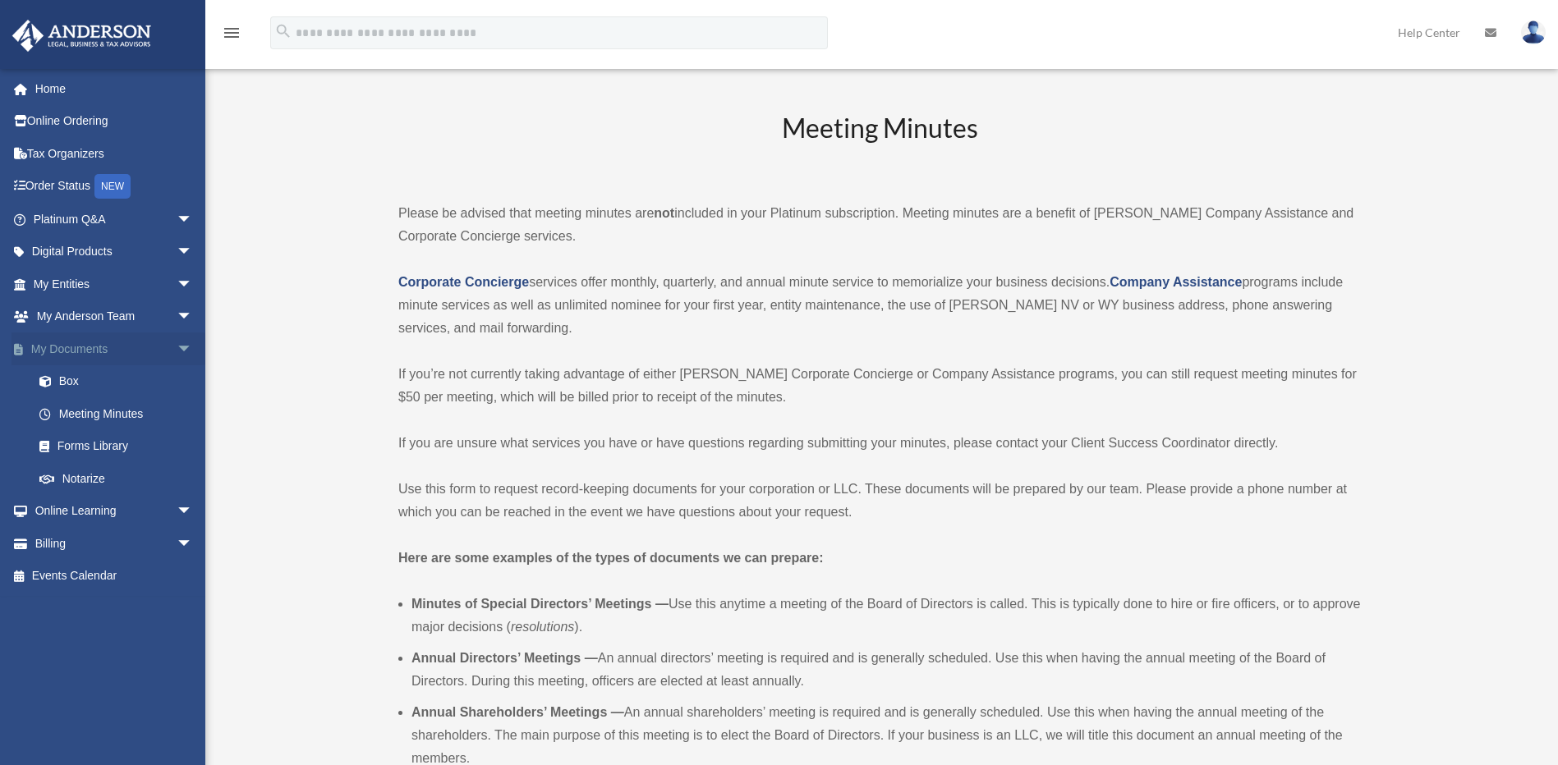
click at [153, 364] on link "My Documents arrow_drop_down" at bounding box center [114, 349] width 206 height 33
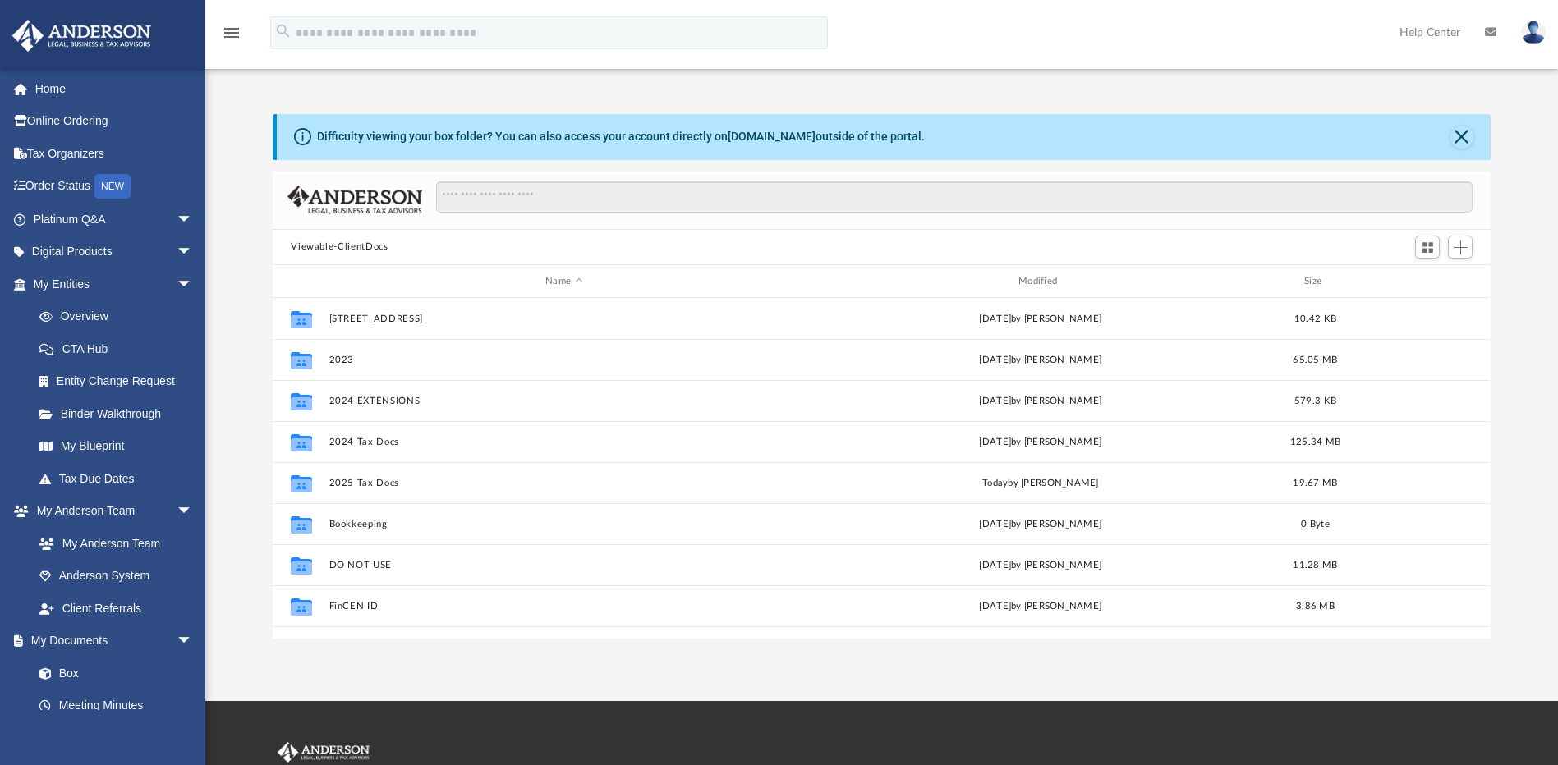
scroll to position [361, 1205]
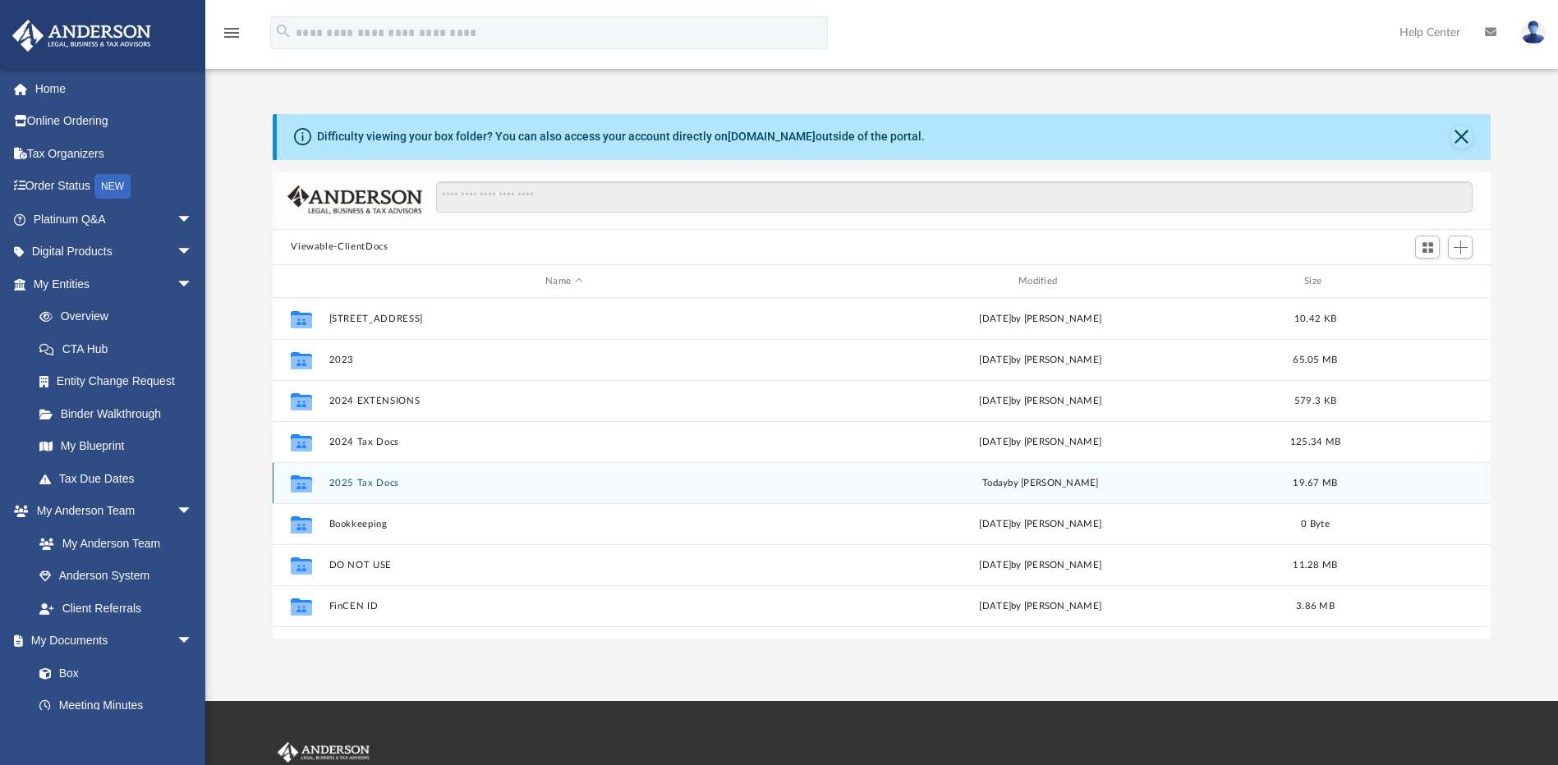
click at [365, 485] on button "2025 Tax Docs" at bounding box center [564, 483] width 470 height 11
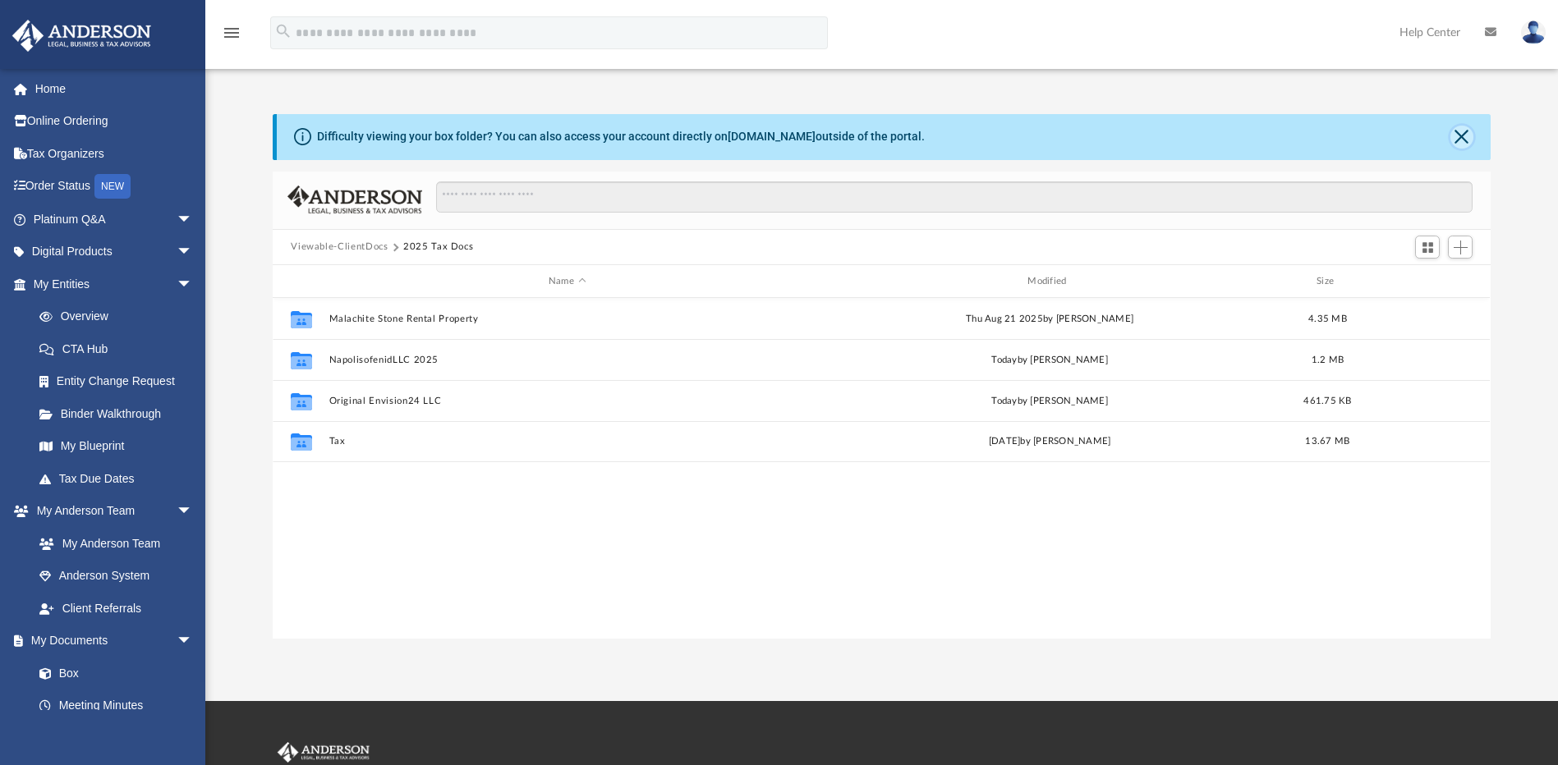
click at [1467, 132] on button "Close" at bounding box center [1461, 137] width 23 height 23
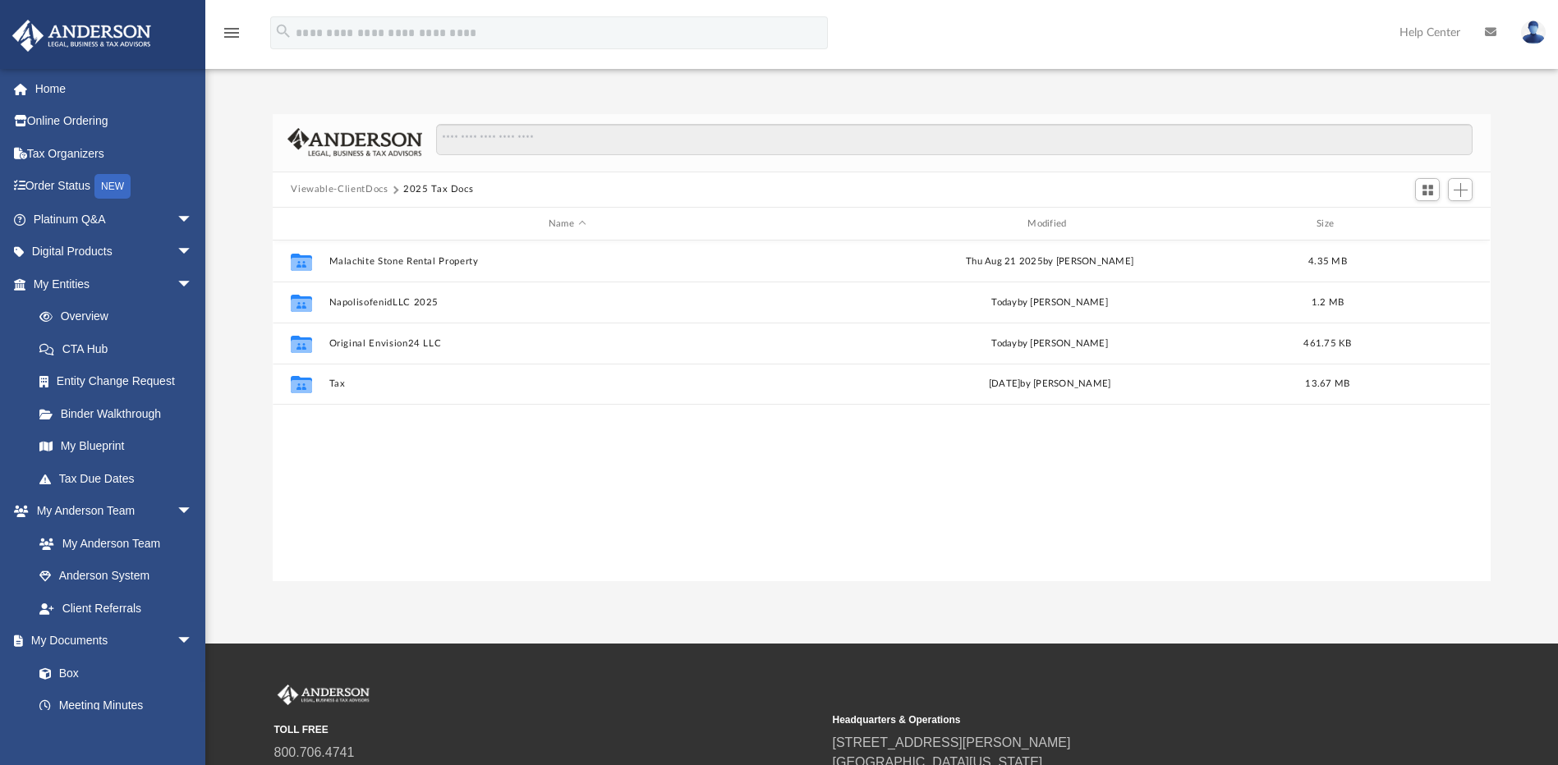
click at [1531, 33] on img at bounding box center [1533, 33] width 25 height 24
click at [1242, 153] on link "Logout" at bounding box center [1287, 143] width 164 height 34
